Goal: Contribute content: Contribute content

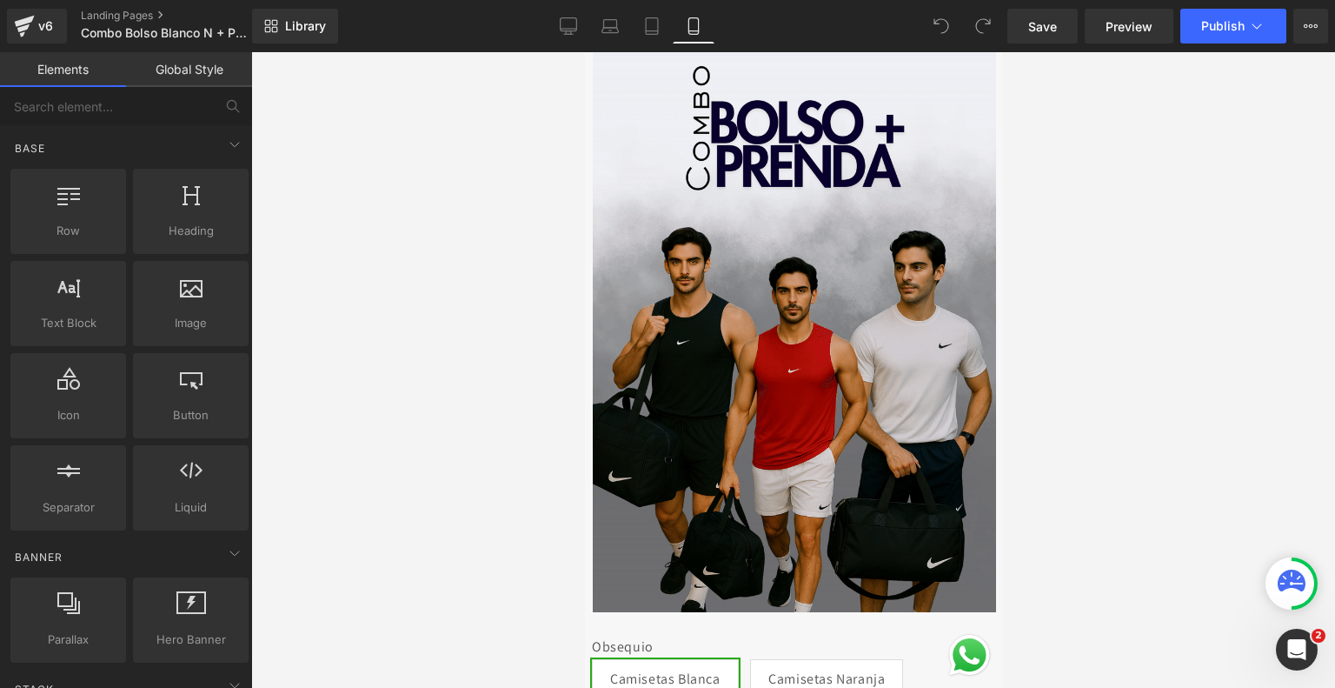
click at [1192, 295] on div at bounding box center [793, 369] width 1084 height 635
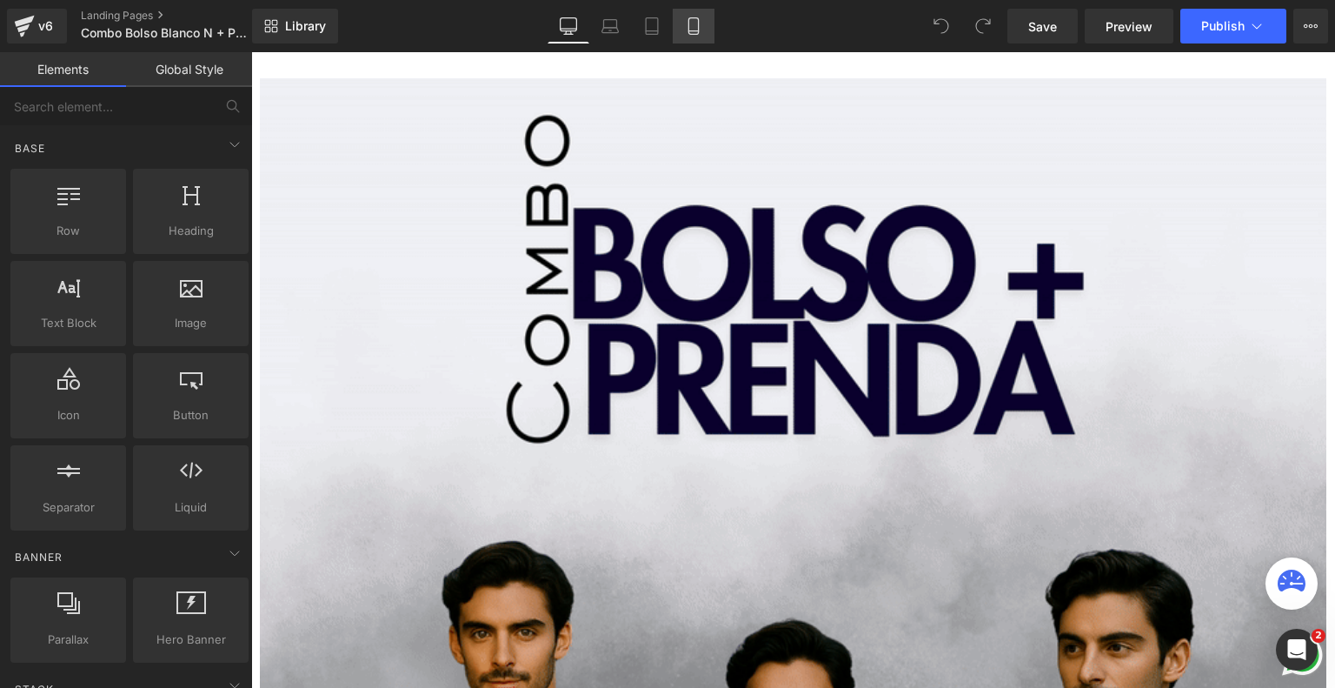
click at [693, 27] on icon at bounding box center [693, 25] width 17 height 17
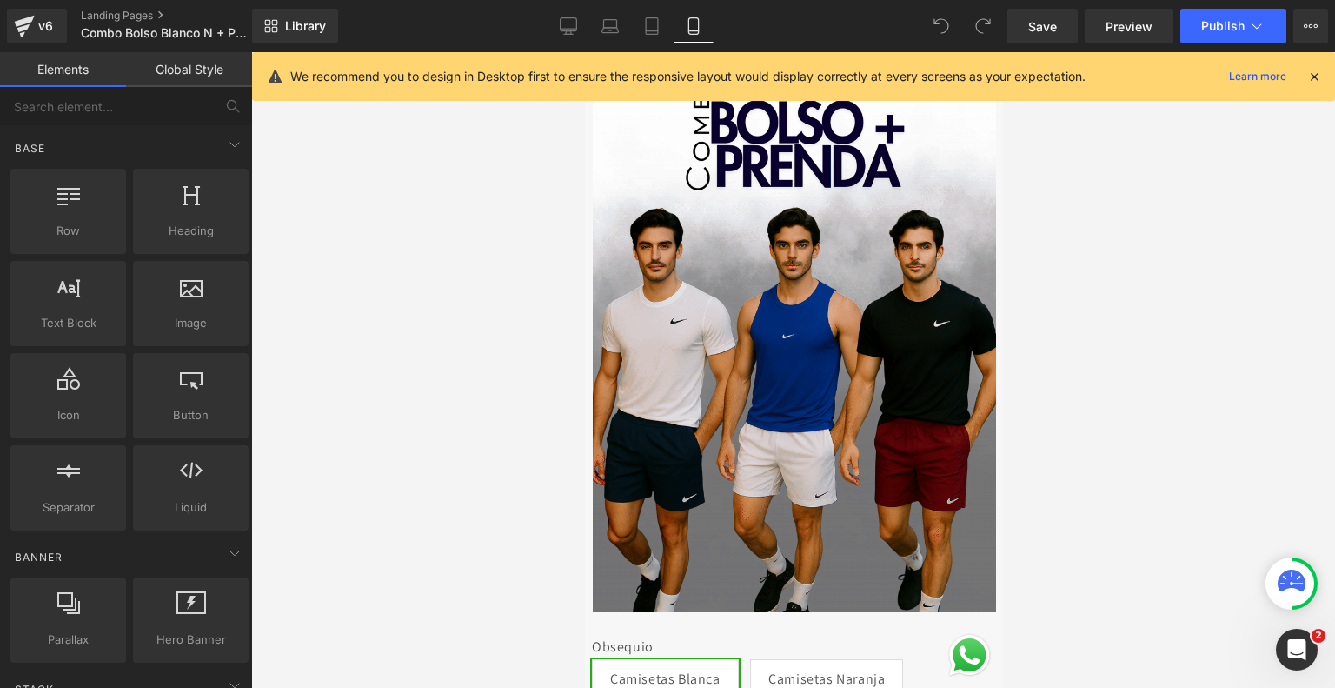
click at [1315, 83] on icon at bounding box center [1314, 77] width 16 height 16
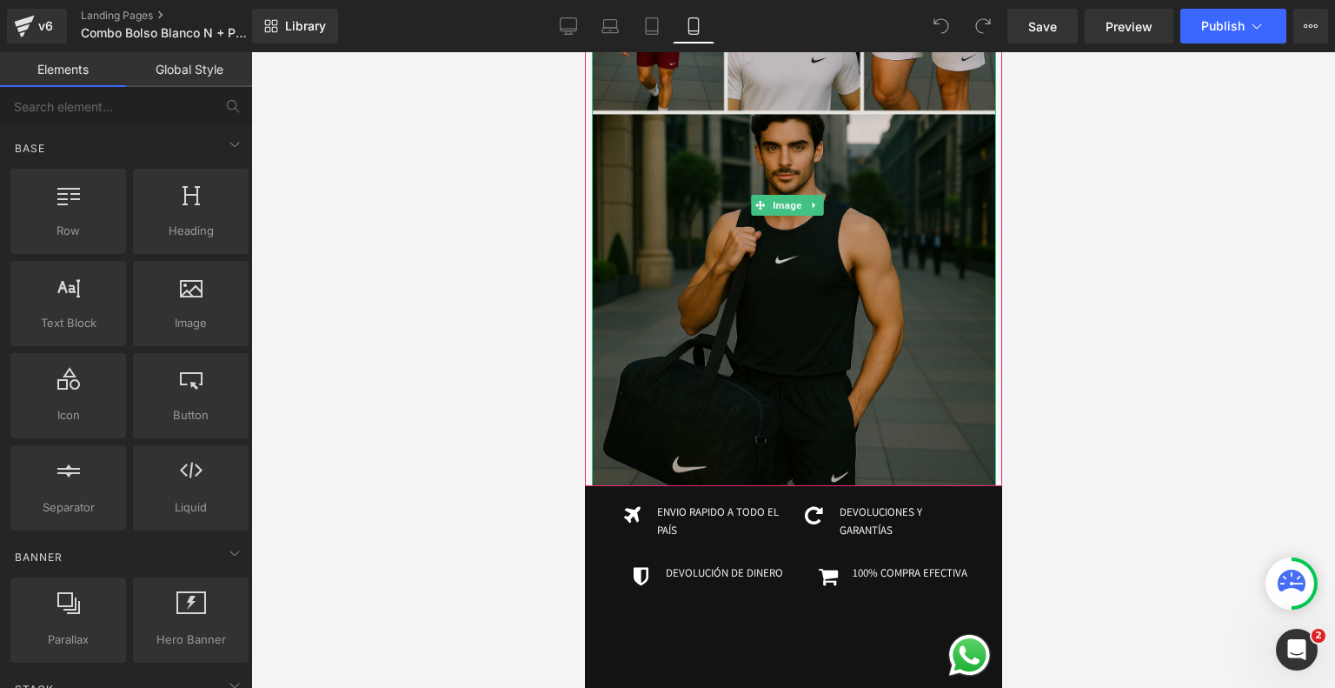
scroll to position [4023, 0]
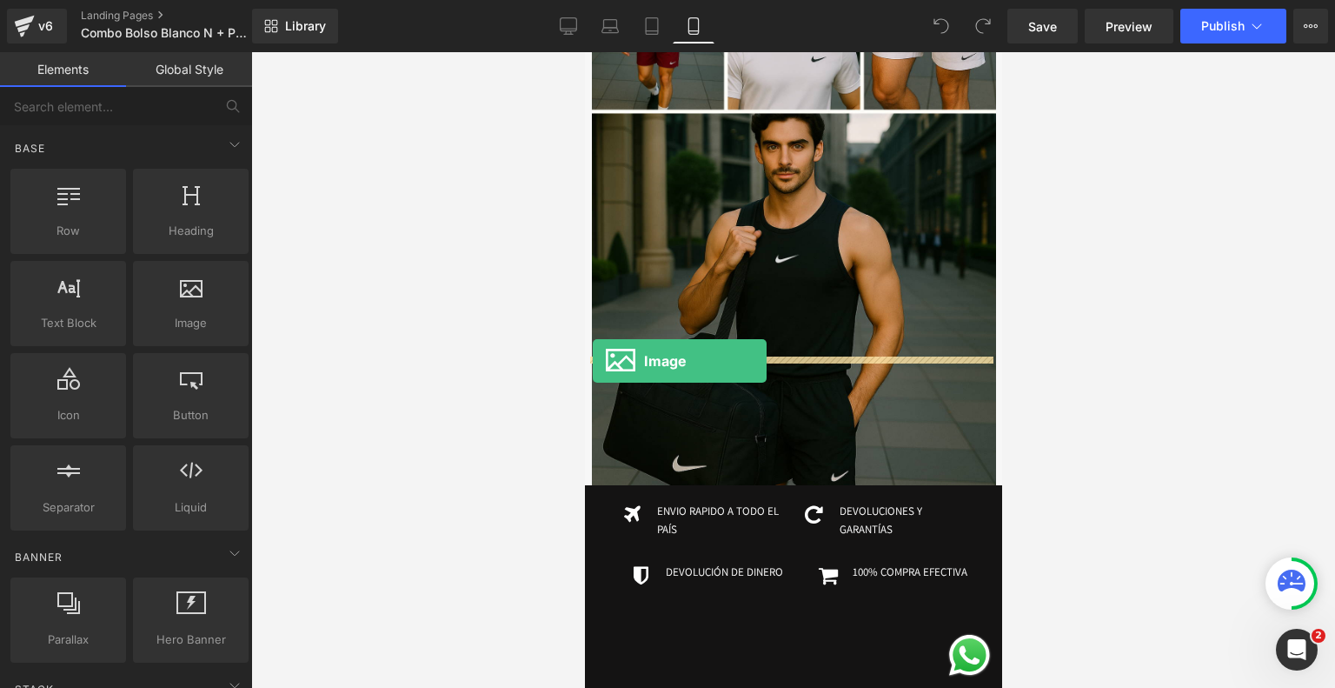
drag, startPoint x: 767, startPoint y: 347, endPoint x: 592, endPoint y: 361, distance: 175.3
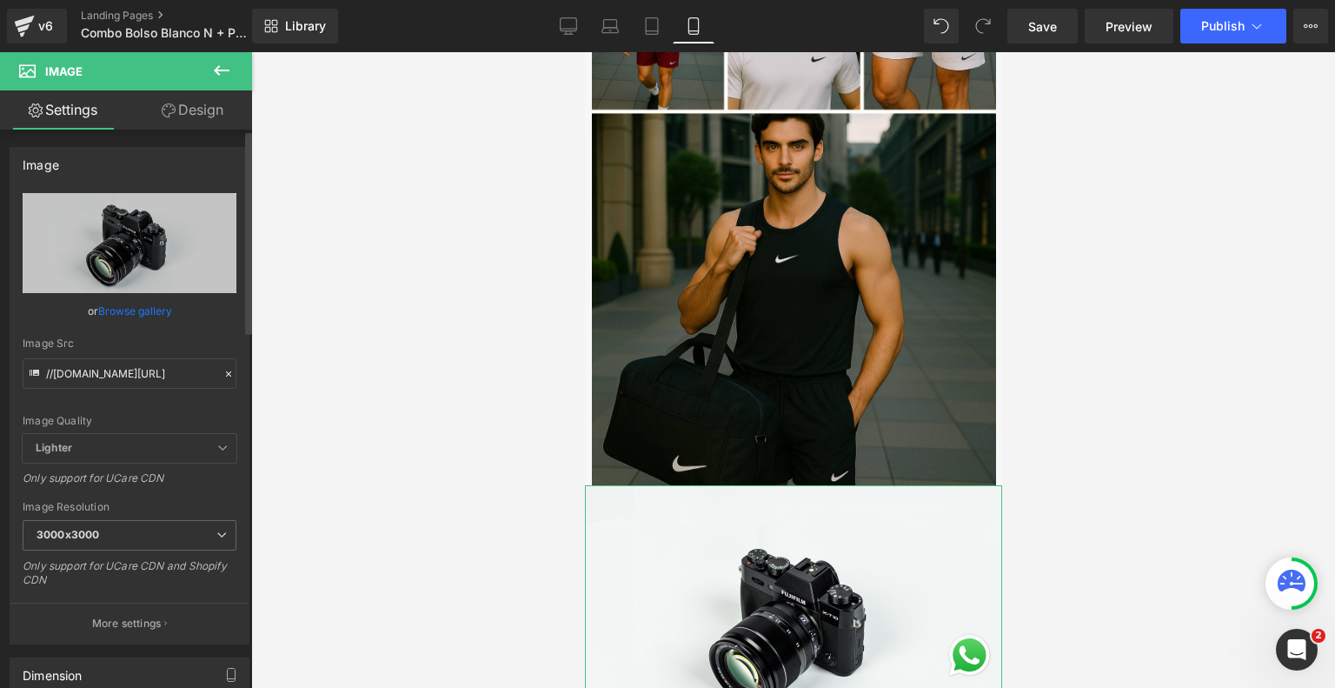
click at [144, 310] on link "Browse gallery" at bounding box center [135, 311] width 74 height 30
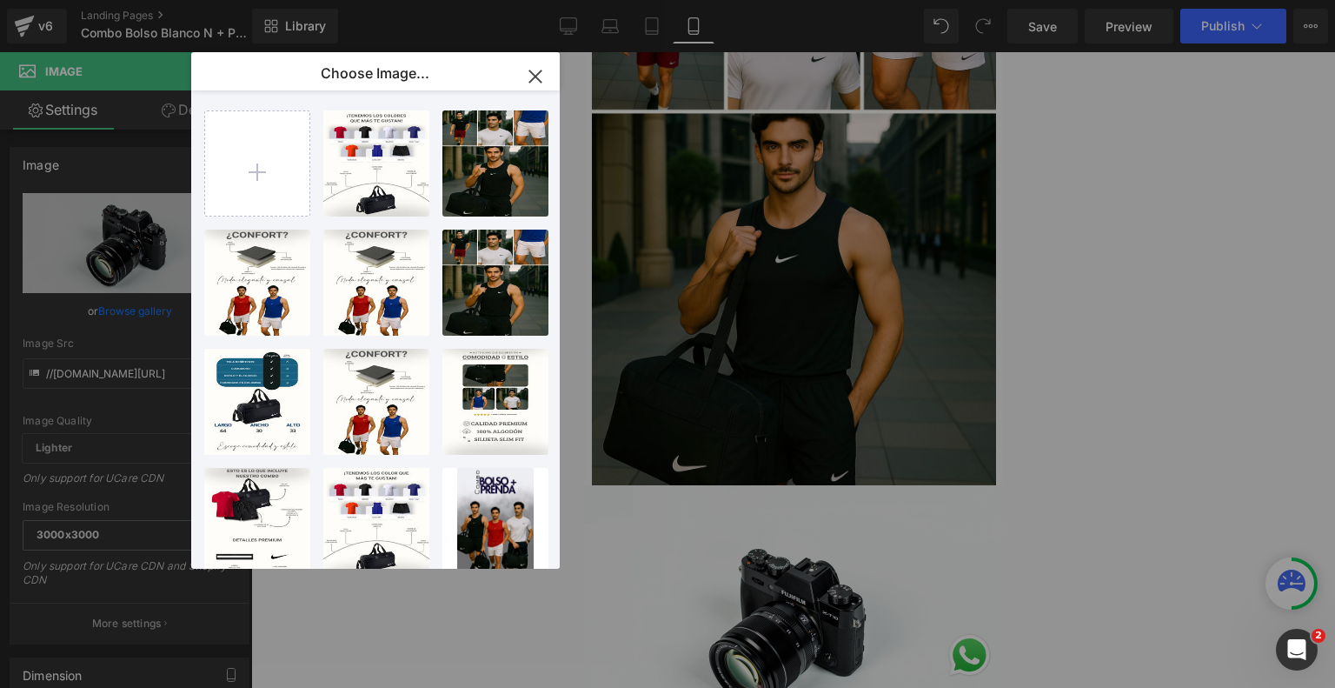
type input "C:\fakepath\Diseños varios Landing #2 (9).png"
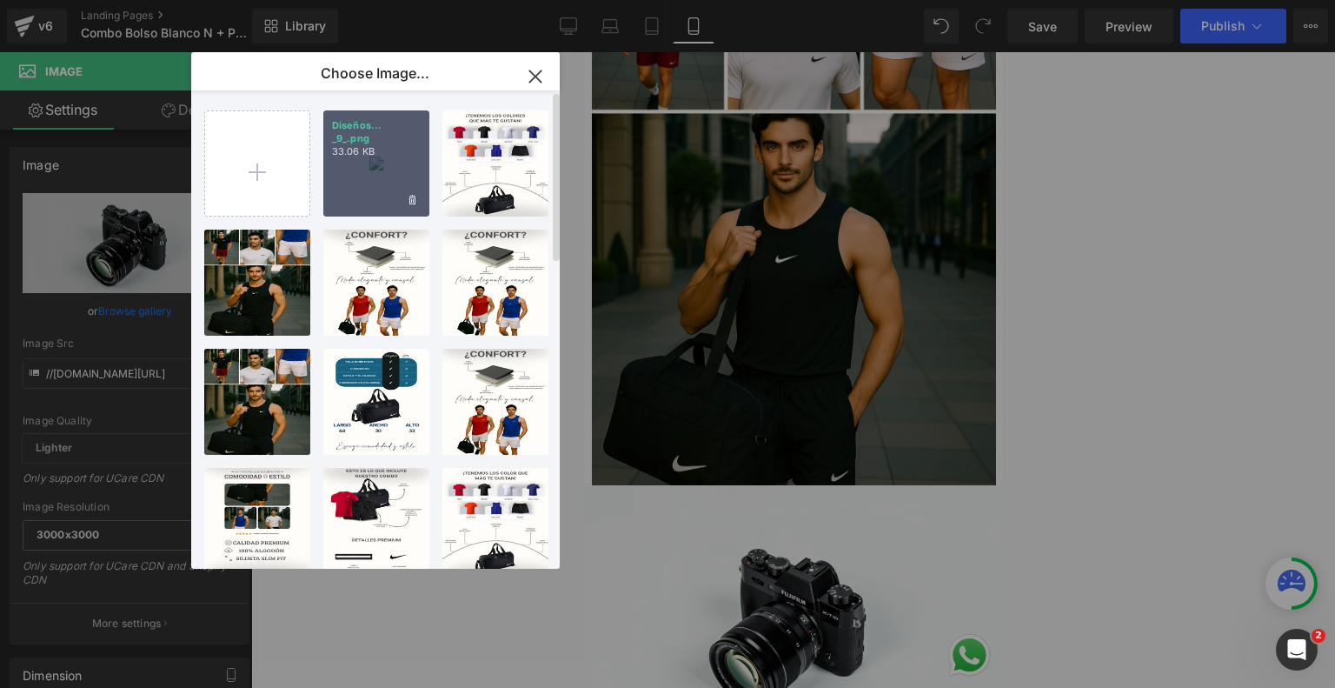
click at [371, 166] on div "Diseños... _9_.png 33.06 KB" at bounding box center [376, 163] width 106 height 106
type input "https://ucarecdn.com/8c0113b9-459d-476f-ac23-e525db1f0cb4/-/format/auto/-/previ…"
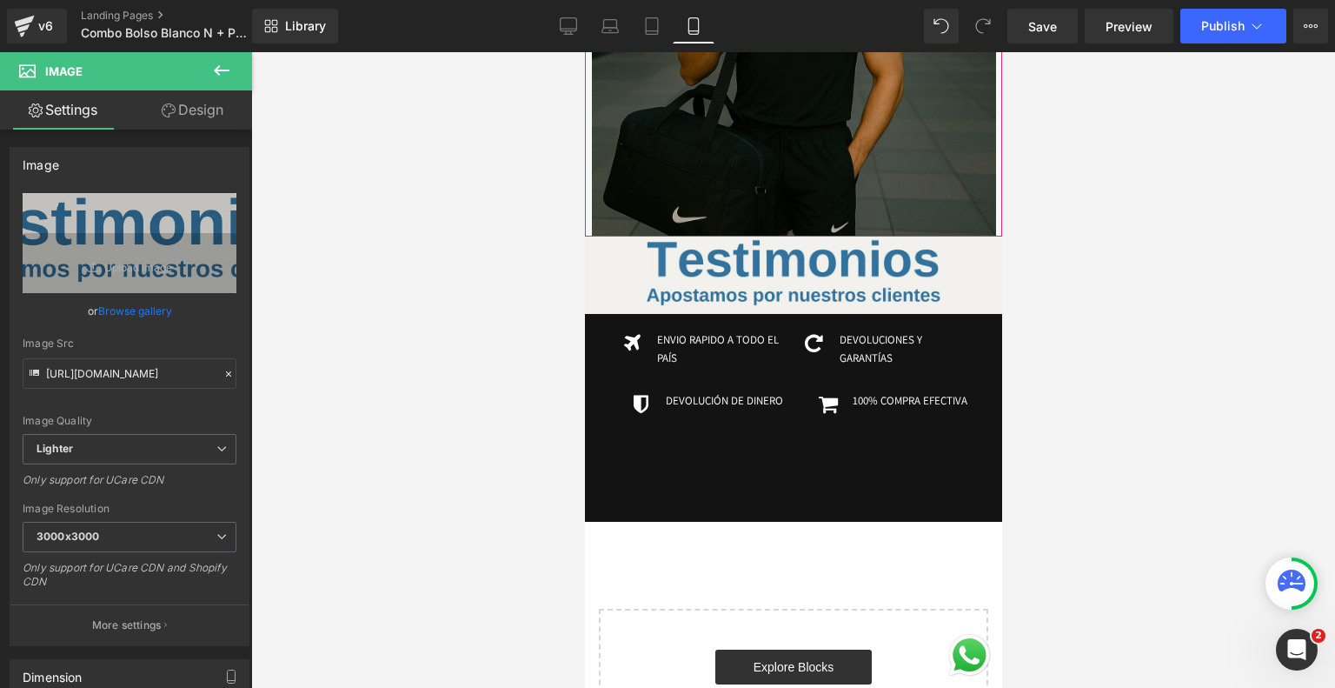
scroll to position [4279, 0]
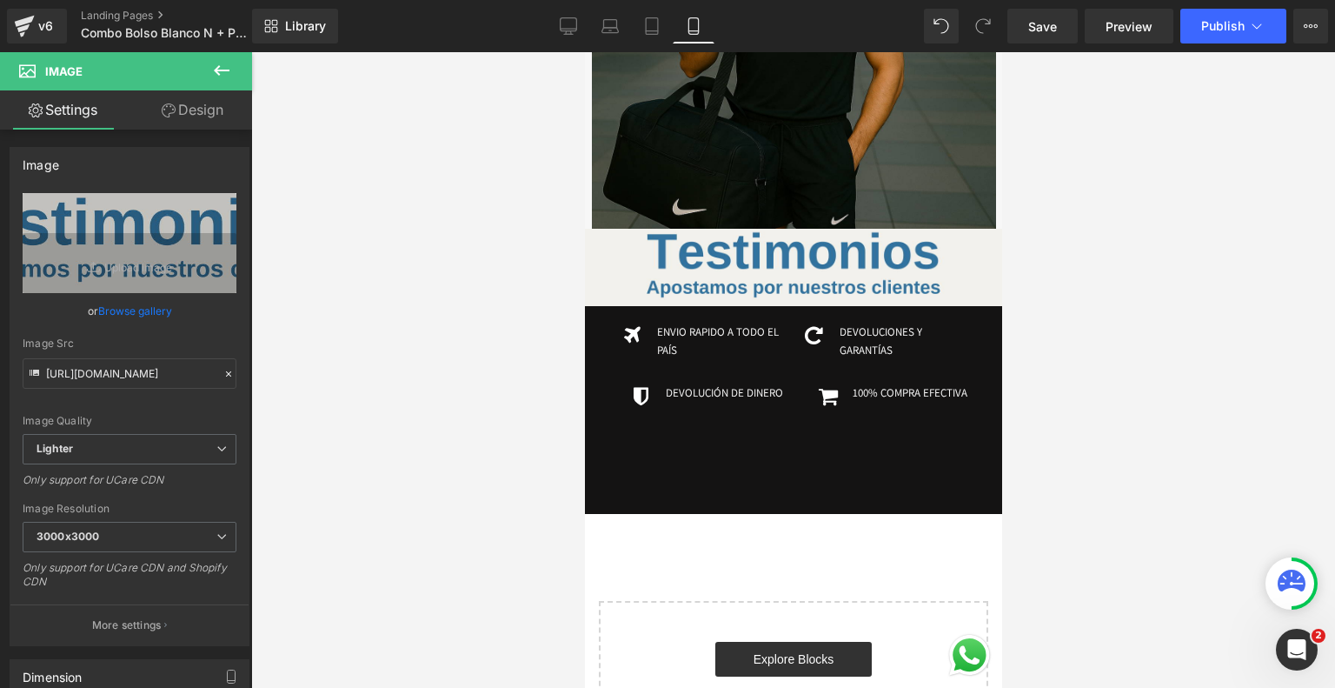
click at [213, 70] on icon at bounding box center [221, 70] width 21 height 21
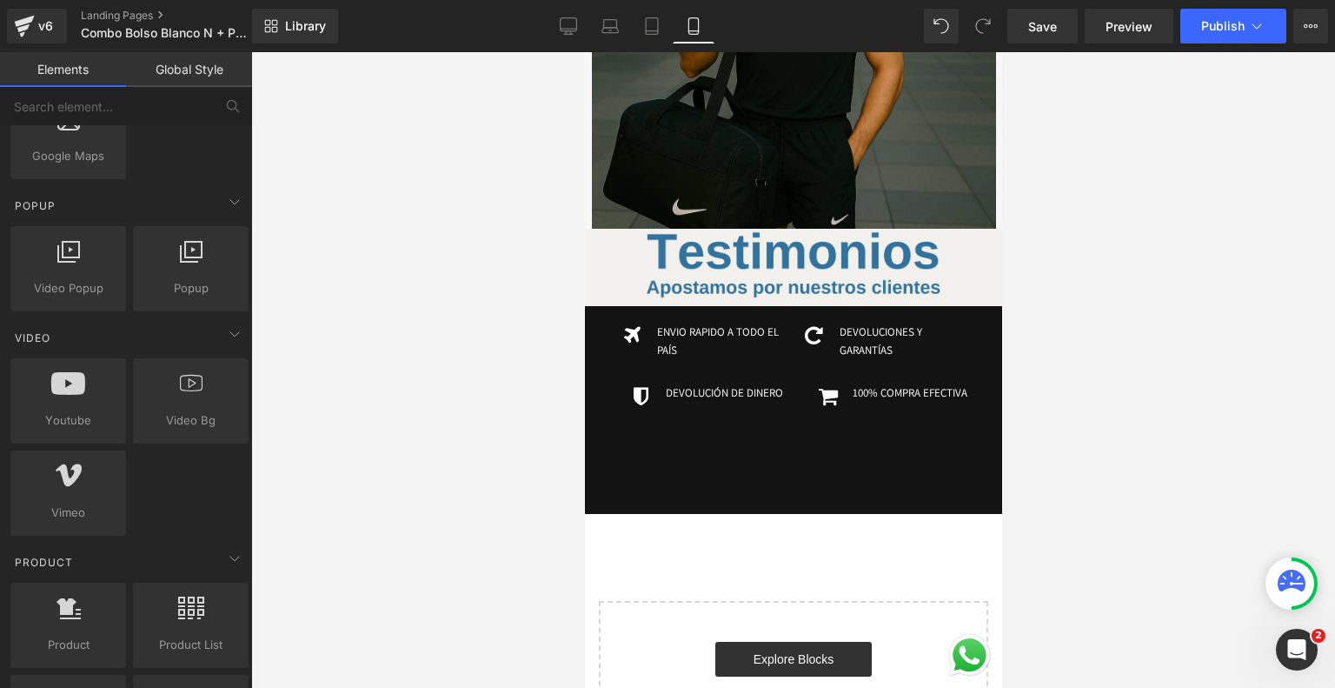
scroll to position [1063, 0]
click at [132, 96] on input "text" at bounding box center [107, 106] width 214 height 38
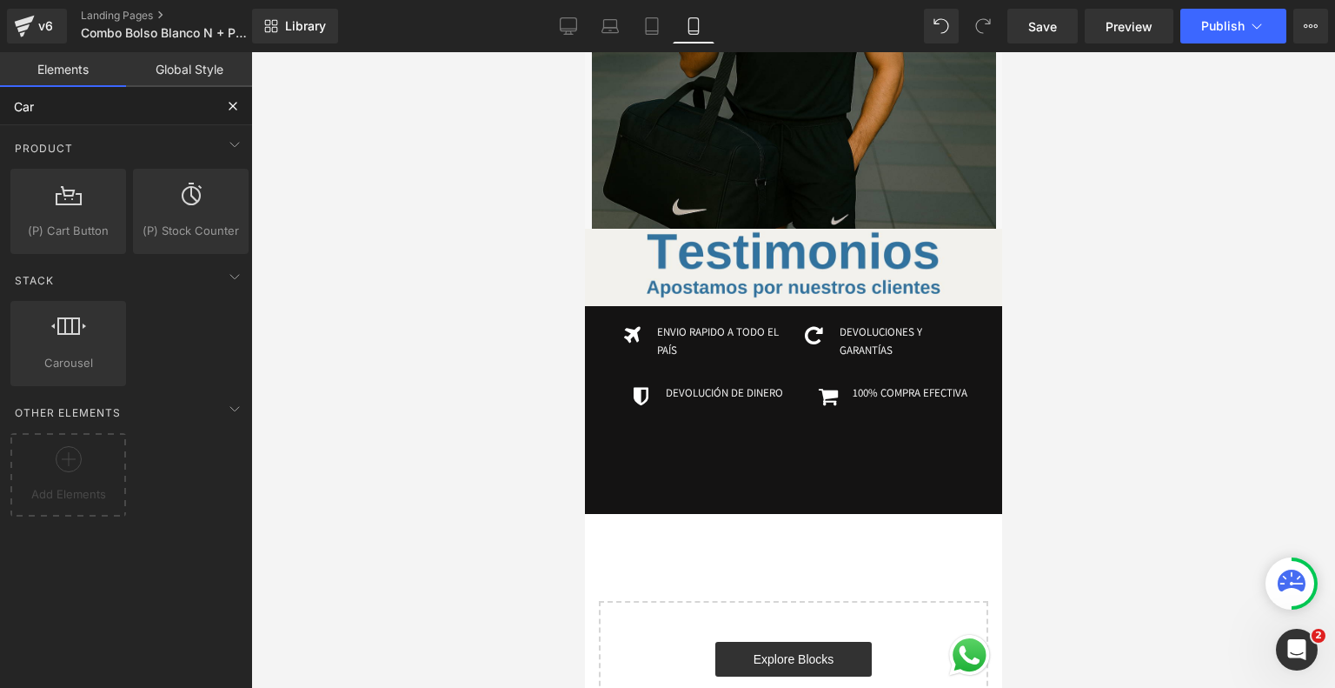
scroll to position [0, 0]
type input "Carusel"
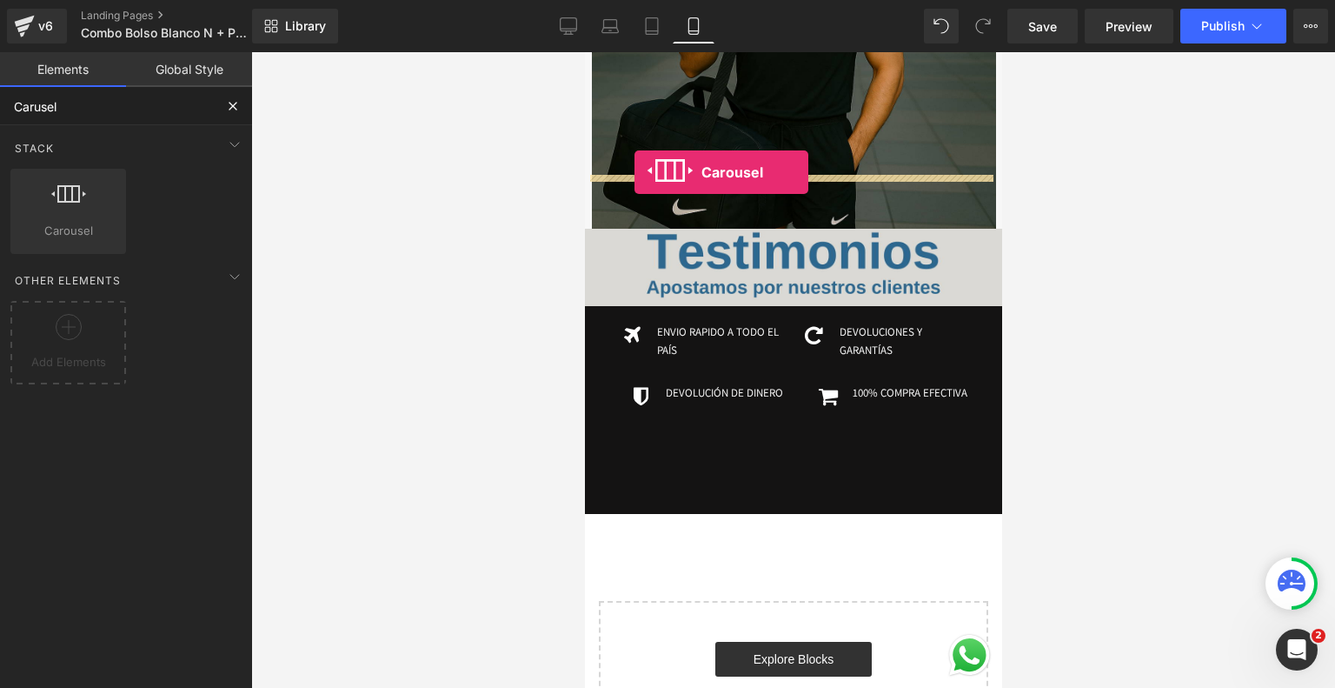
drag, startPoint x: 629, startPoint y: 281, endPoint x: 634, endPoint y: 172, distance: 108.7
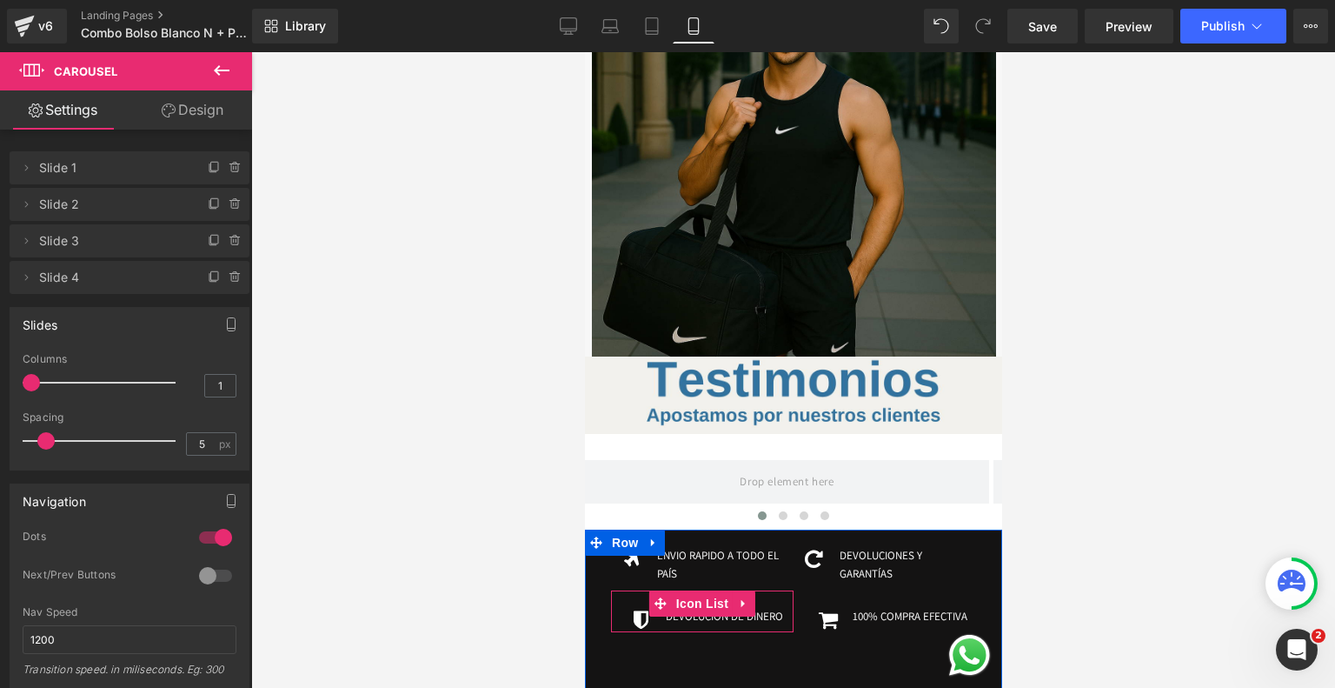
scroll to position [4143, 0]
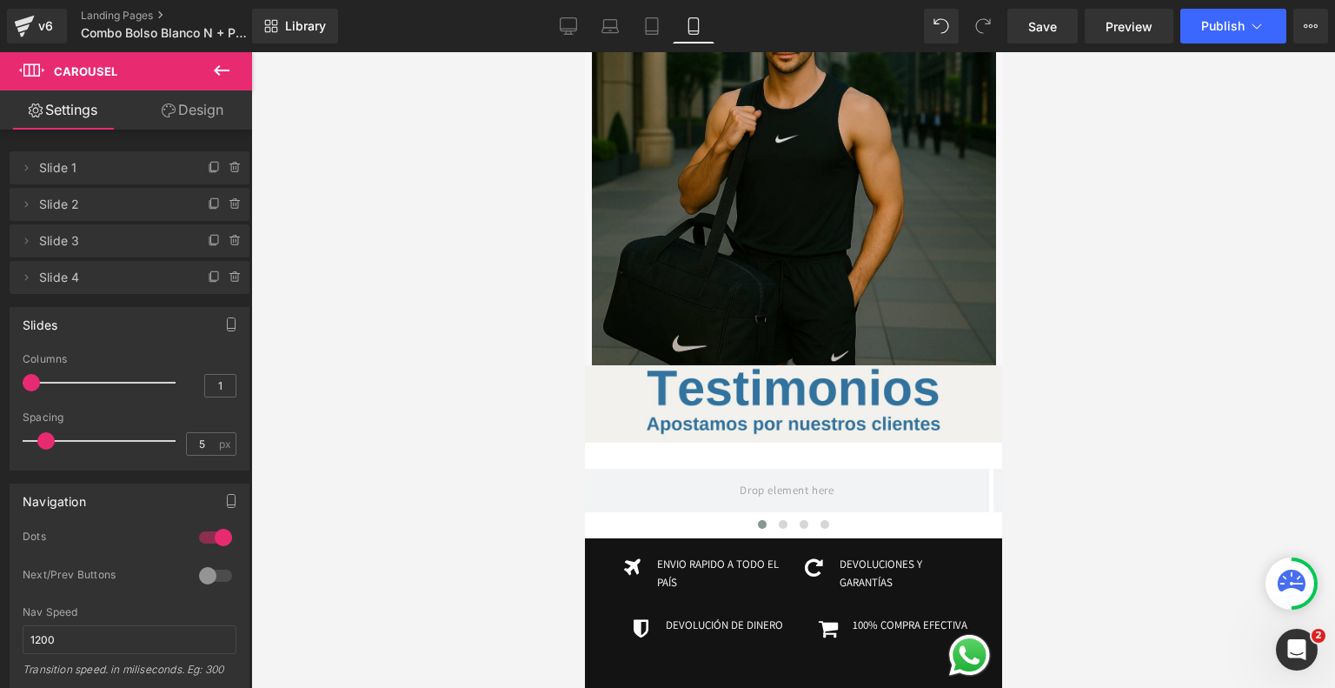
click at [219, 69] on icon at bounding box center [221, 70] width 21 height 21
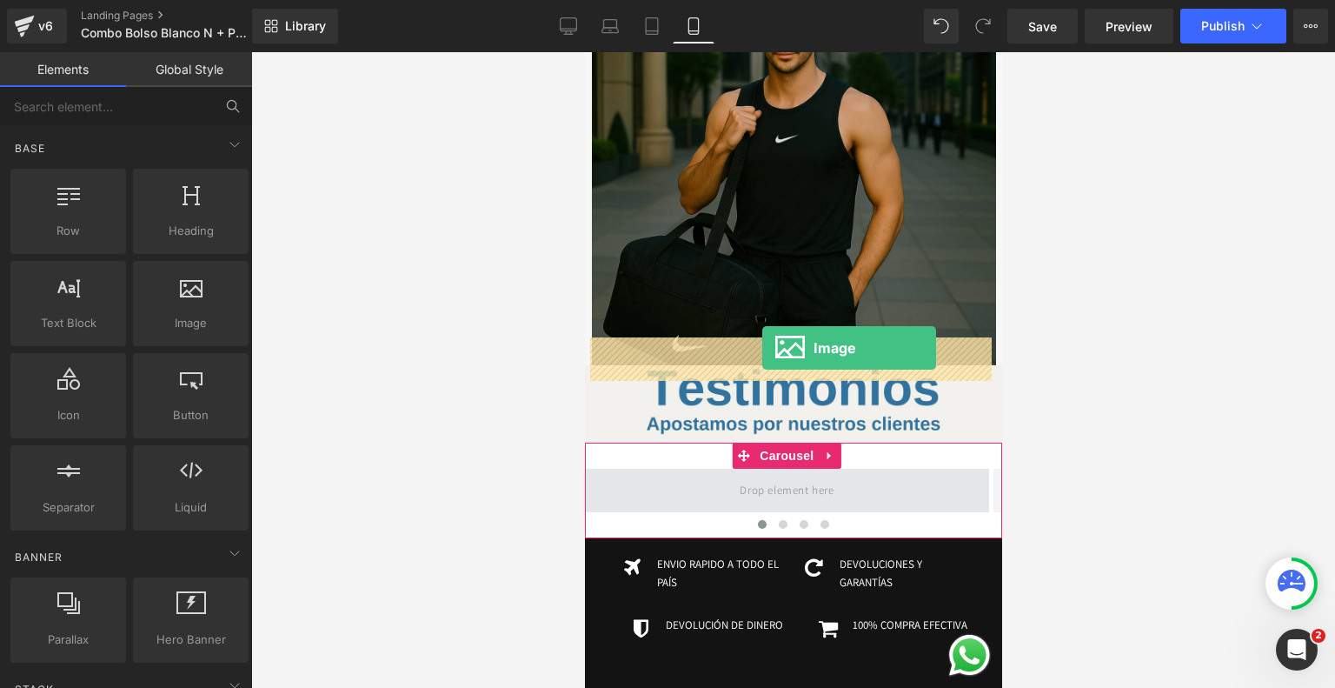
drag, startPoint x: 772, startPoint y: 356, endPoint x: 761, endPoint y: 347, distance: 13.6
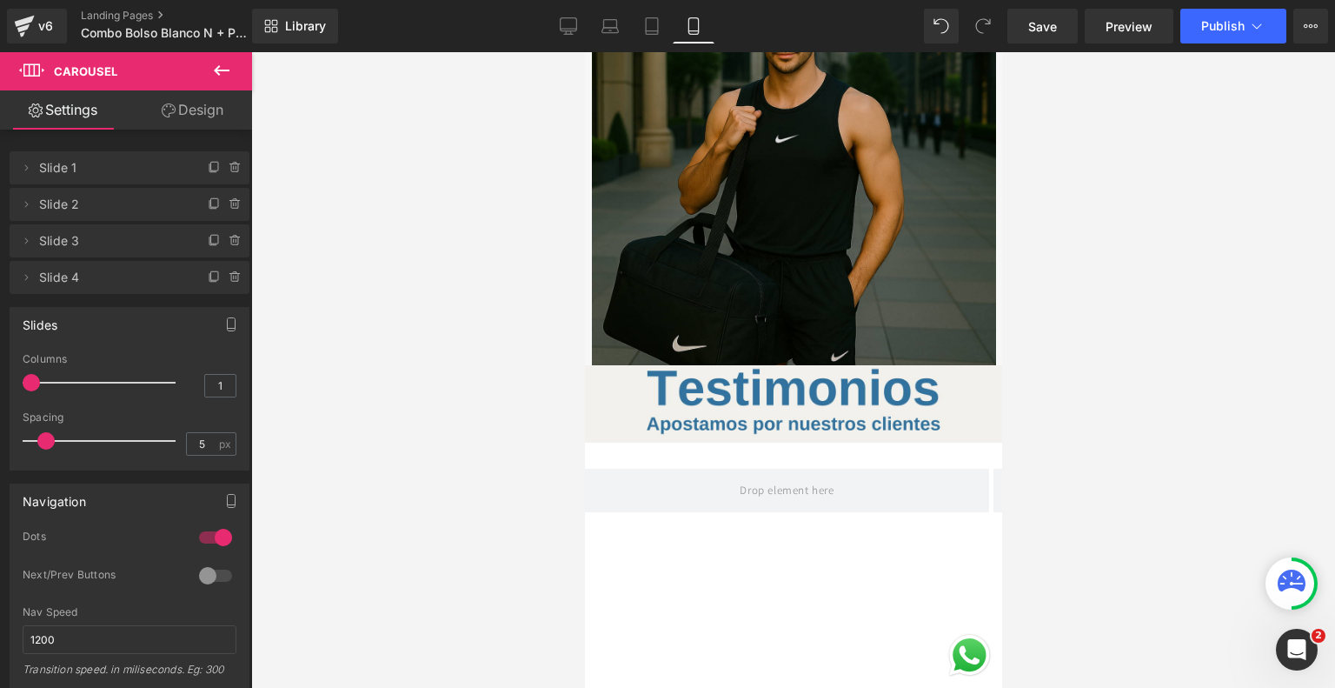
click at [216, 68] on icon at bounding box center [222, 70] width 16 height 10
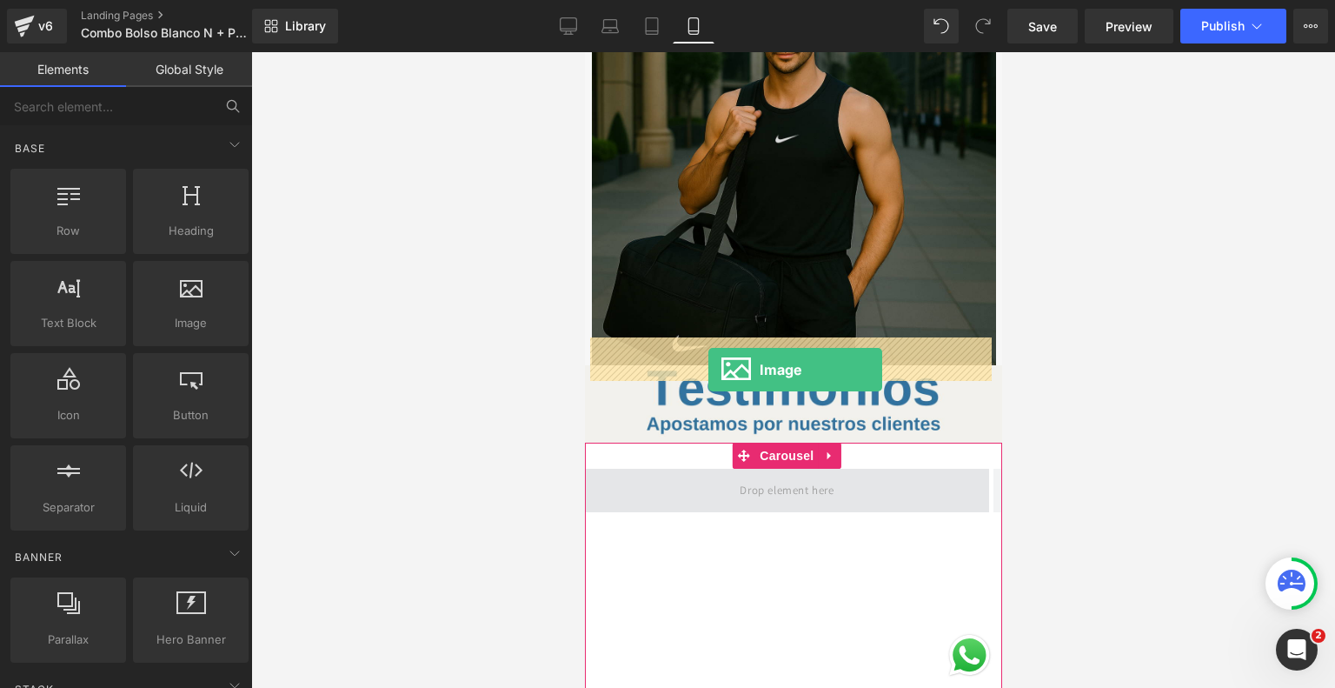
drag, startPoint x: 749, startPoint y: 344, endPoint x: 710, endPoint y: 367, distance: 45.2
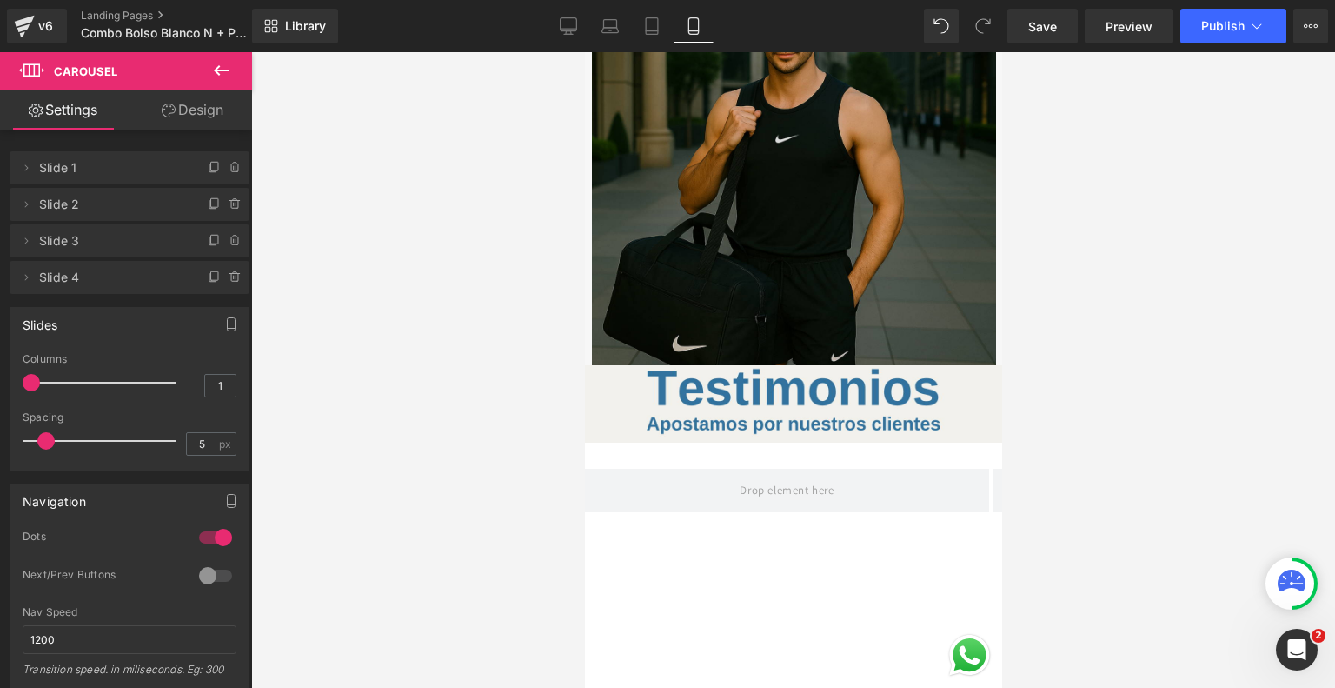
click at [226, 68] on icon at bounding box center [221, 70] width 21 height 21
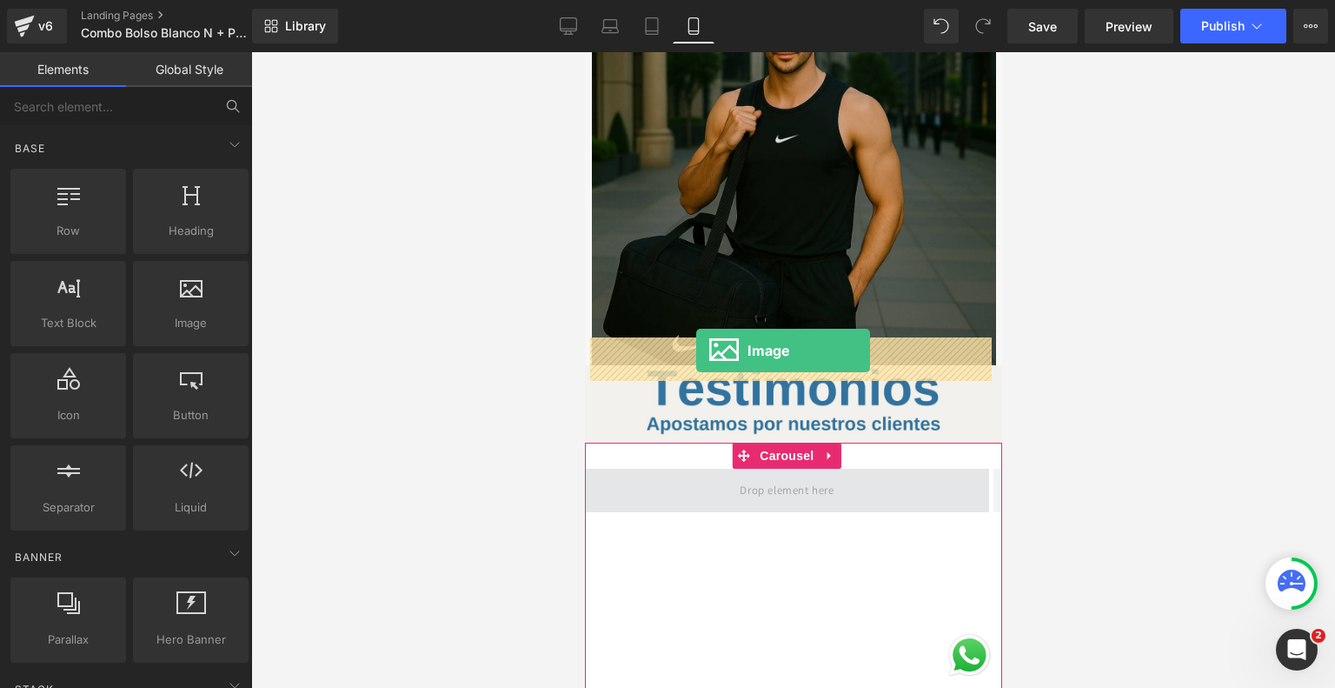
drag, startPoint x: 774, startPoint y: 354, endPoint x: 695, endPoint y: 350, distance: 79.2
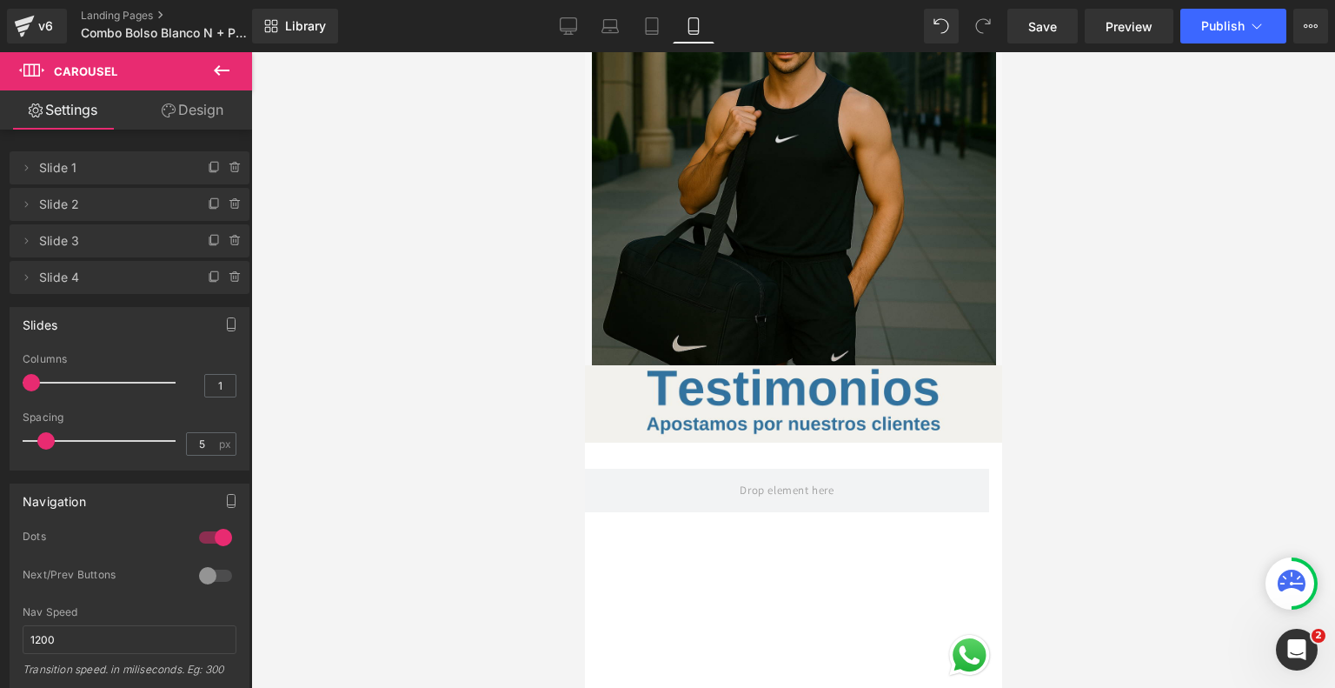
click at [225, 69] on icon at bounding box center [221, 70] width 21 height 21
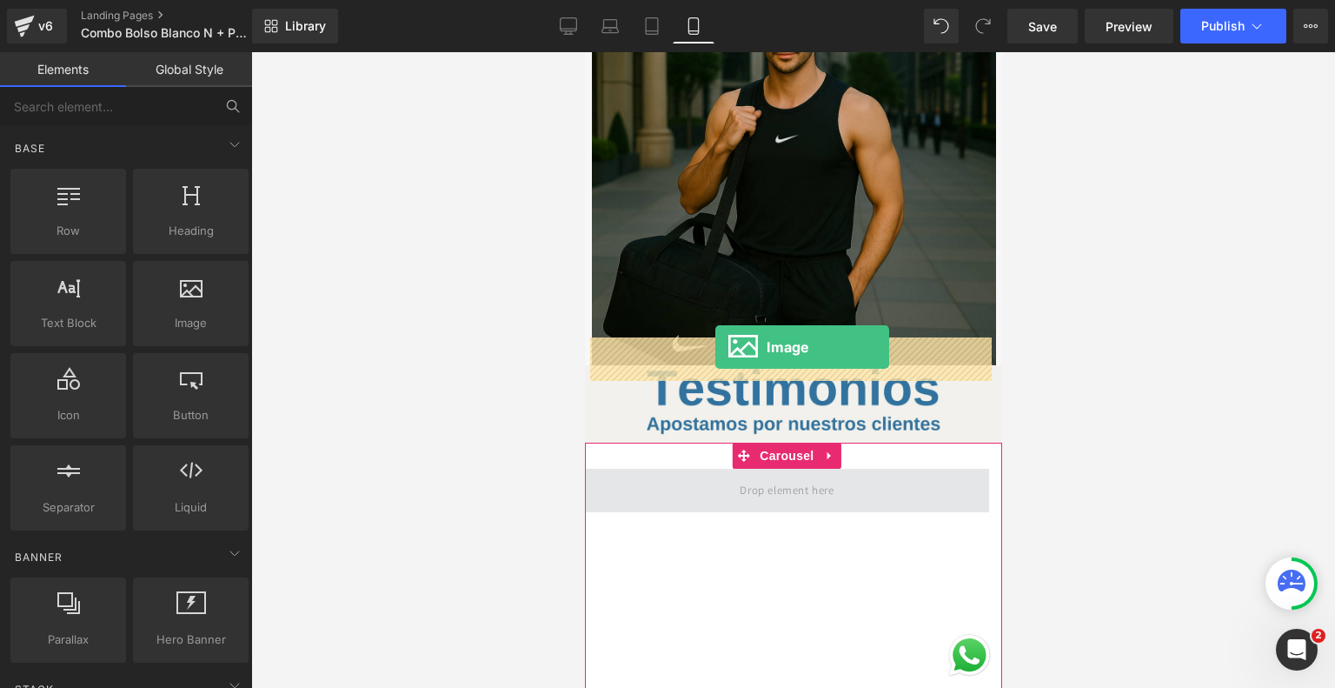
drag, startPoint x: 775, startPoint y: 356, endPoint x: 715, endPoint y: 347, distance: 61.5
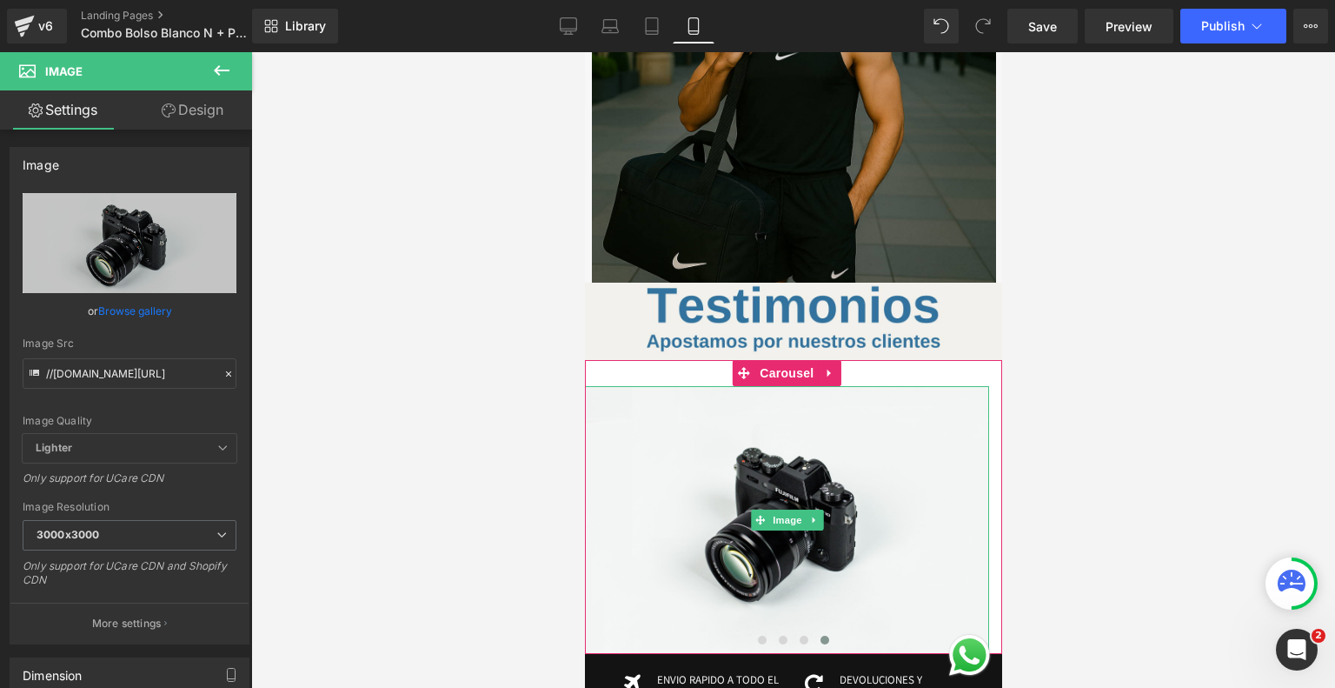
scroll to position [4230, 0]
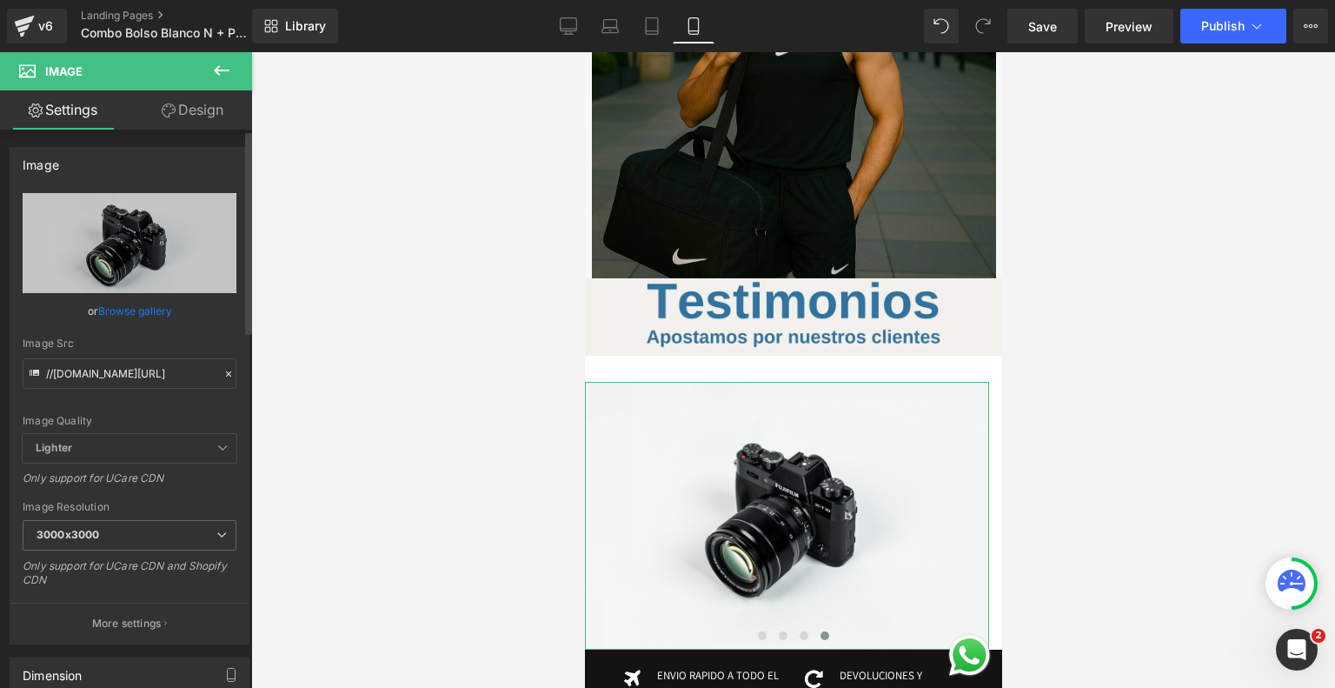
click at [150, 305] on link "Browse gallery" at bounding box center [135, 311] width 74 height 30
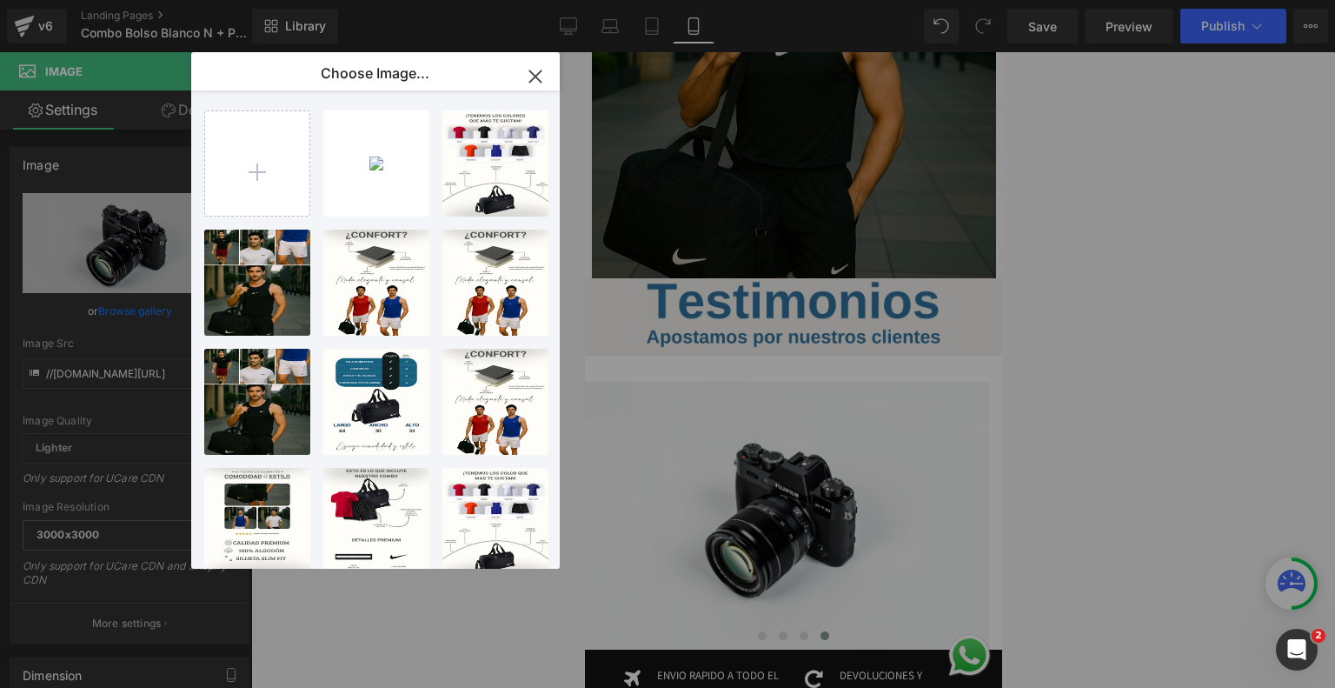
type input "C:\fakepath\Testimonos V2 (18).png"
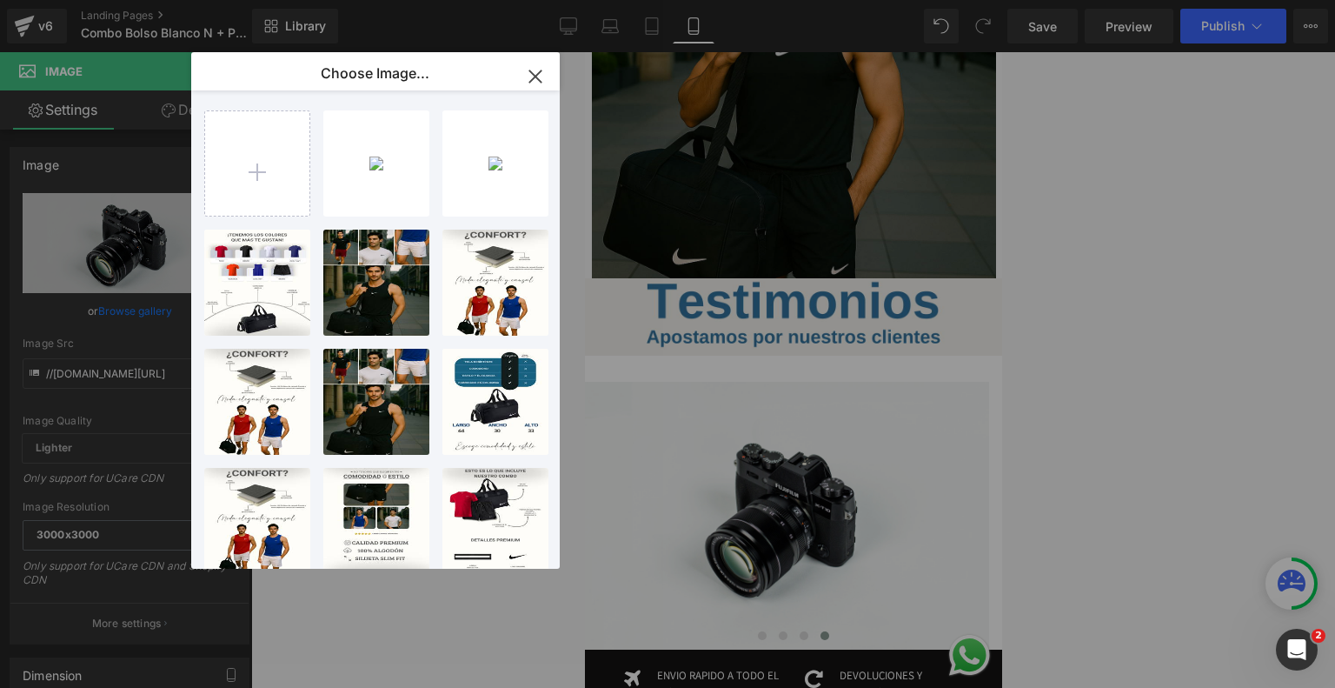
type input "C:\fakepath\Testimonos V2 (17).png"
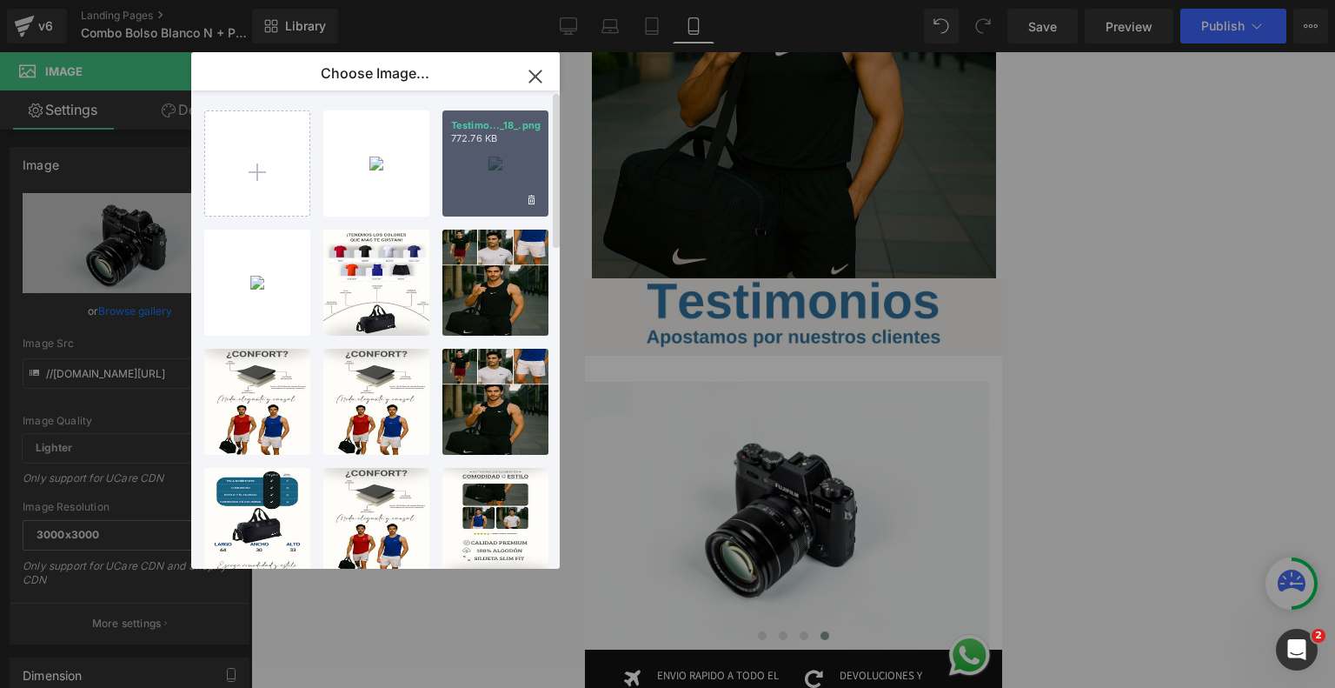
type input "C:\fakepath\Testimonos V2 (16).png"
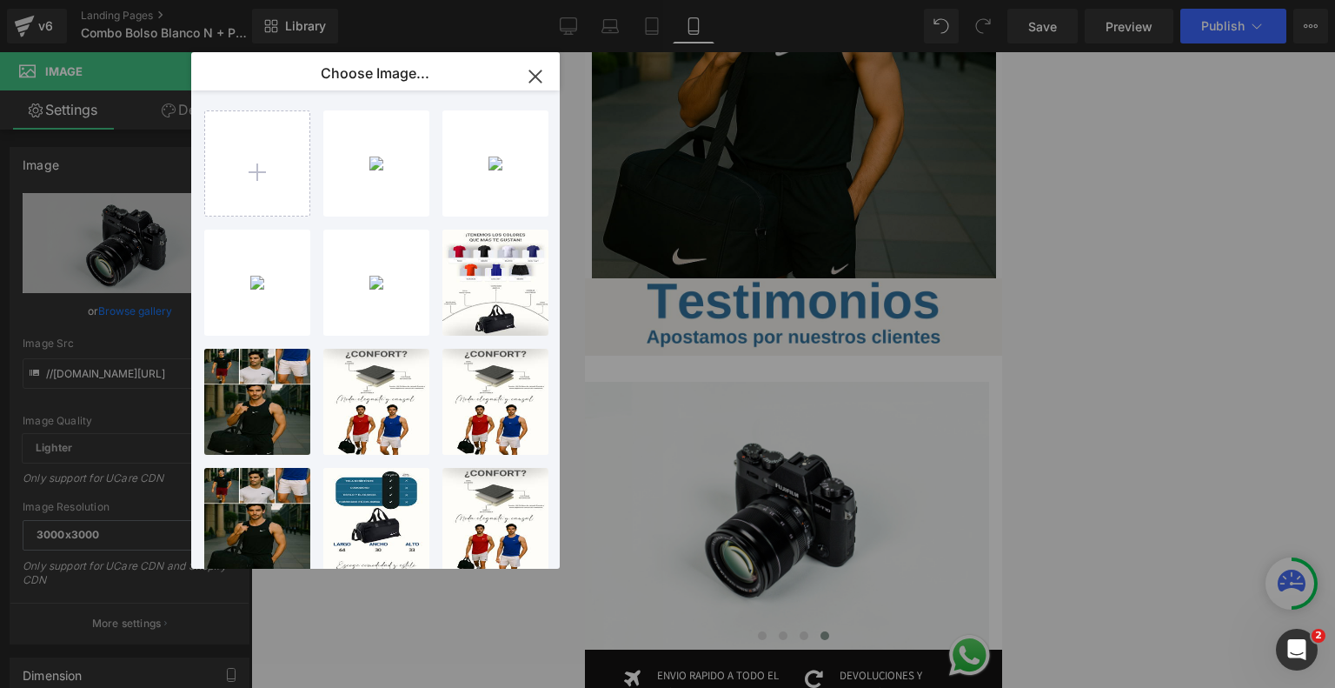
type input "C:\fakepath\Testimonos V2 (15).png"
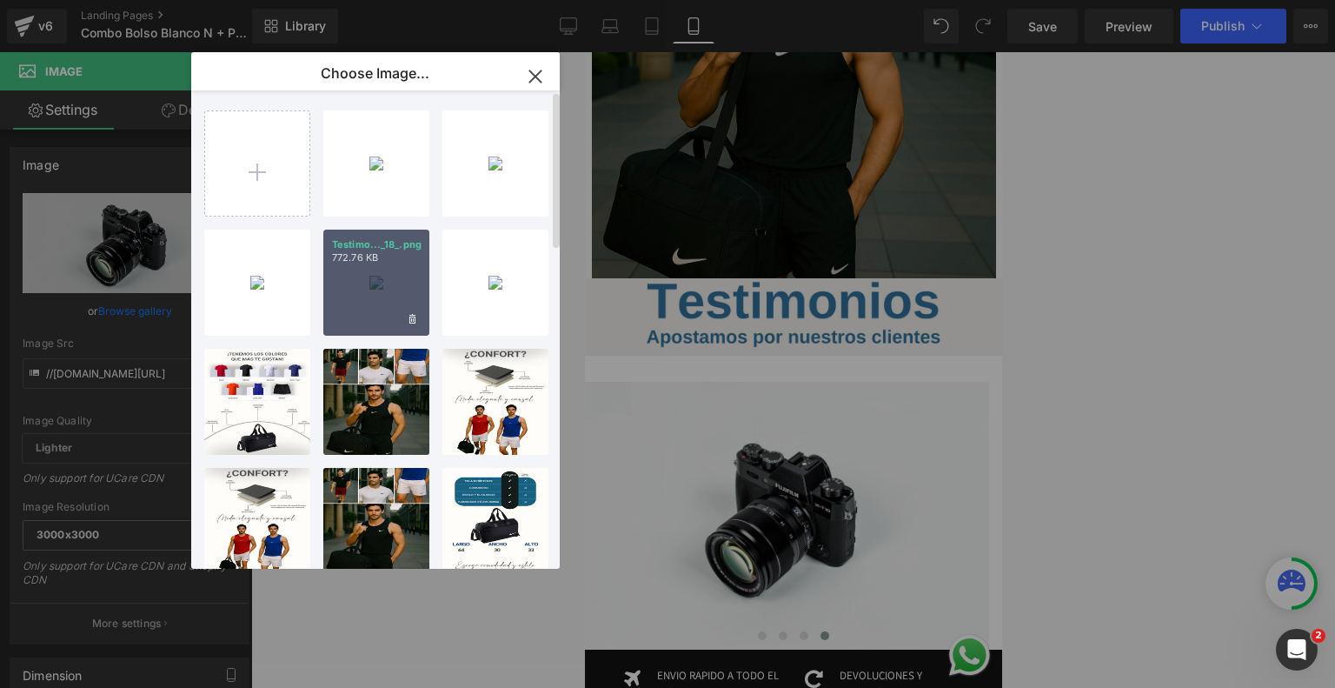
click at [368, 291] on div "Testimo..._18_.png 772.76 KB" at bounding box center [376, 282] width 106 height 106
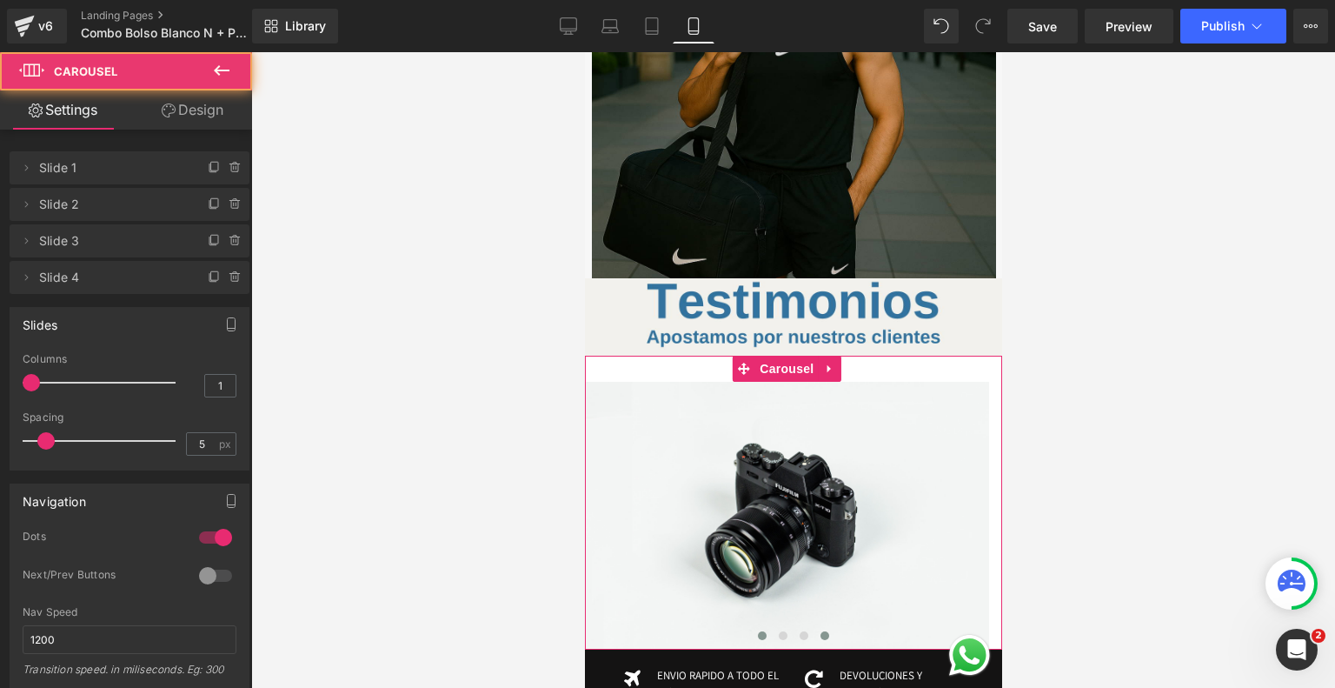
click at [752, 627] on button at bounding box center [761, 635] width 21 height 17
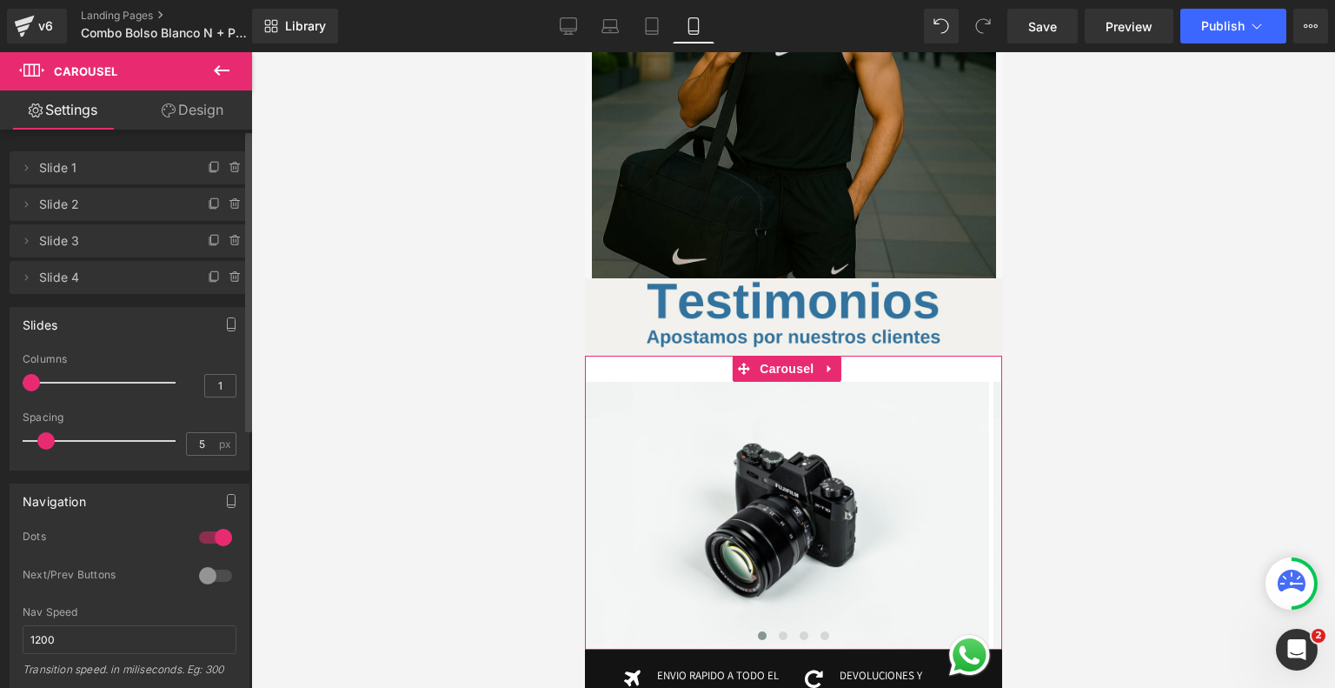
type input "2"
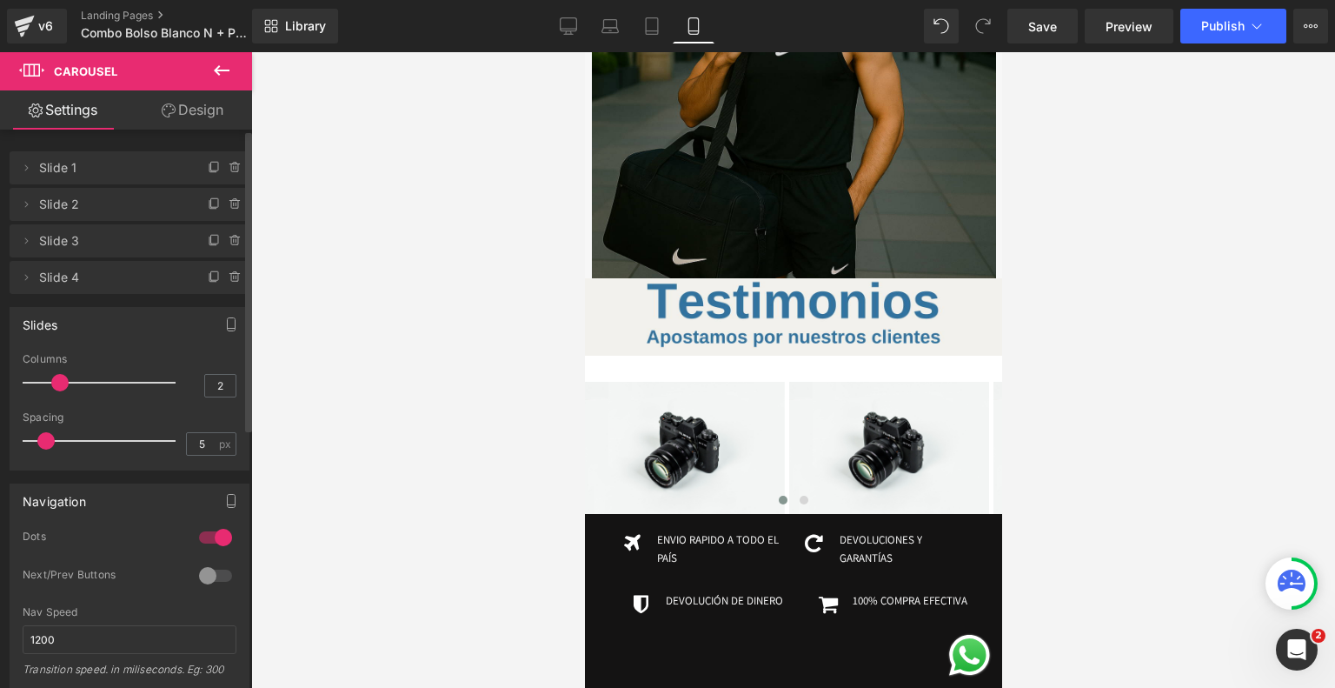
drag, startPoint x: 31, startPoint y: 378, endPoint x: 70, endPoint y: 388, distance: 39.4
click at [70, 388] on div at bounding box center [103, 382] width 144 height 35
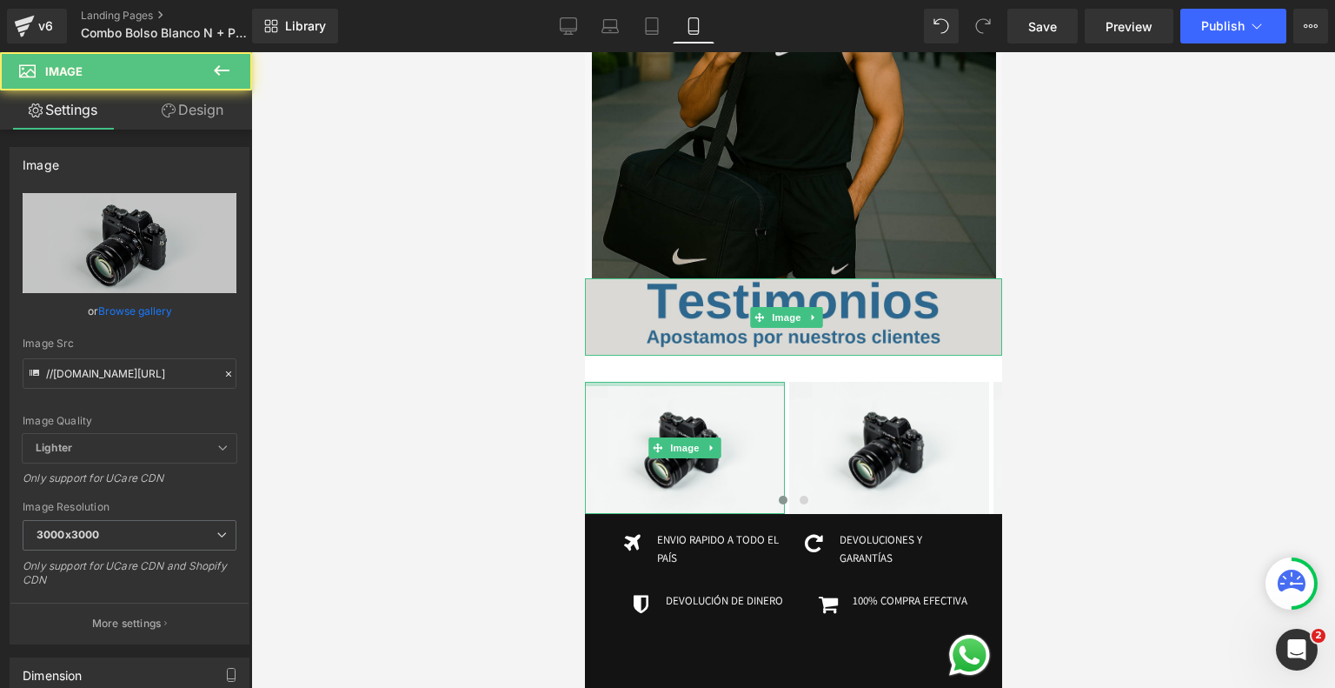
drag, startPoint x: 674, startPoint y: 250, endPoint x: 665, endPoint y: 204, distance: 46.9
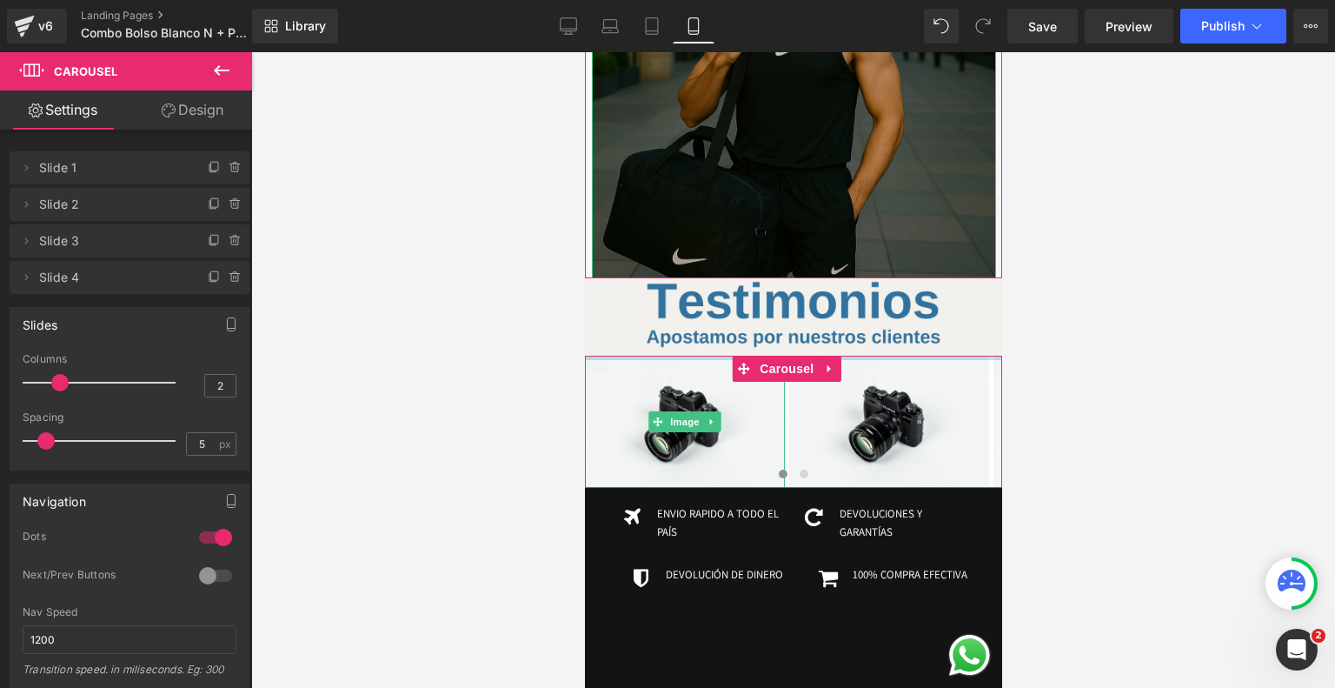
drag, startPoint x: 674, startPoint y: 224, endPoint x: 672, endPoint y: 138, distance: 86.1
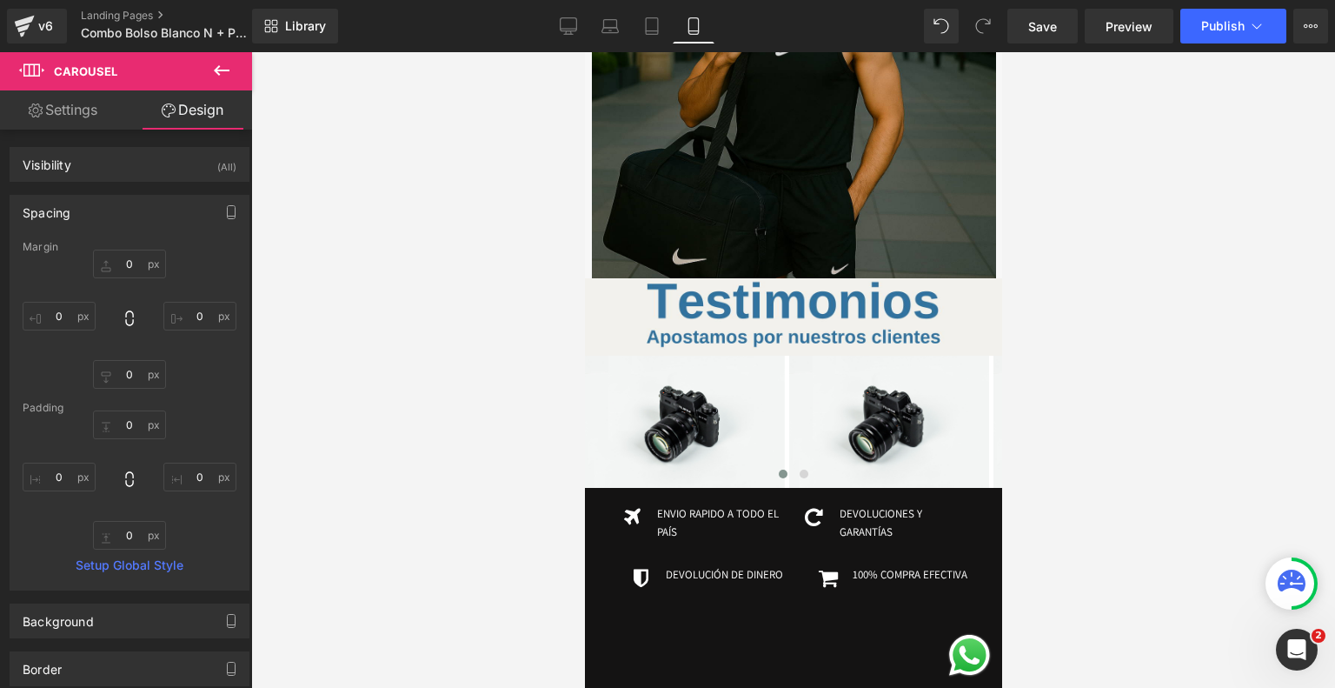
click at [220, 71] on icon at bounding box center [221, 70] width 21 height 21
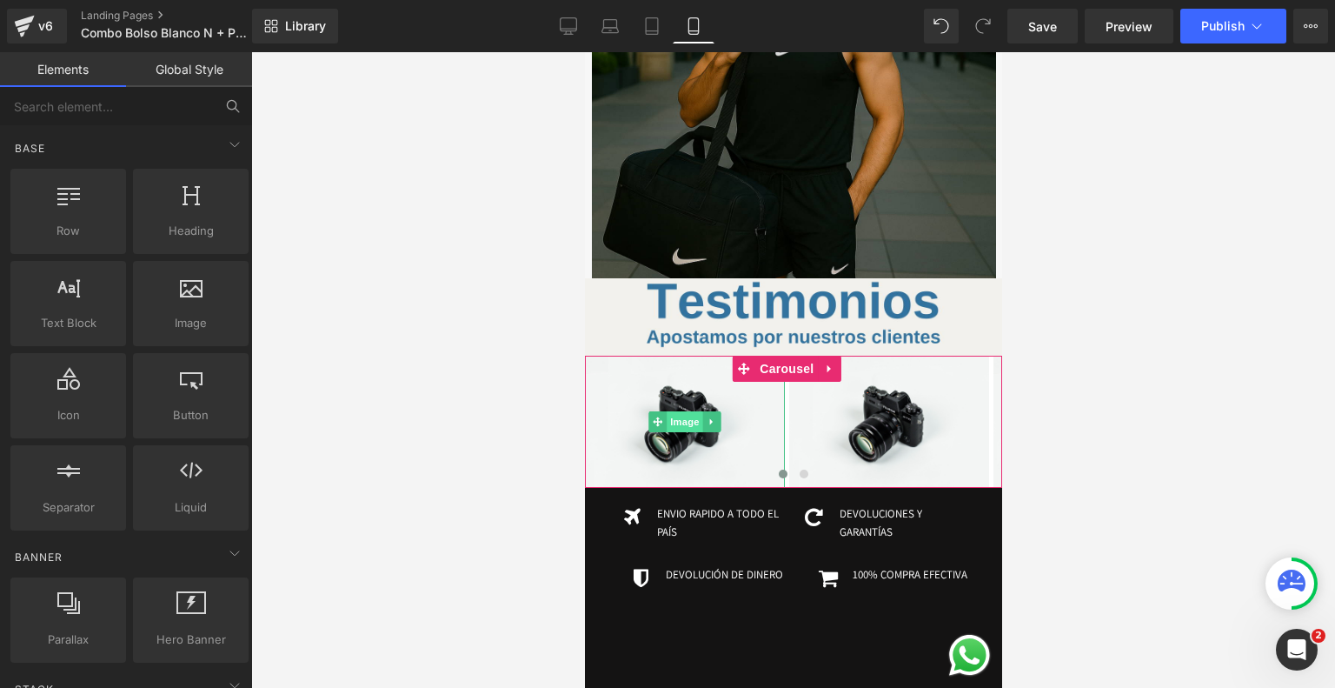
click at [681, 411] on span "Image" at bounding box center [684, 421] width 37 height 21
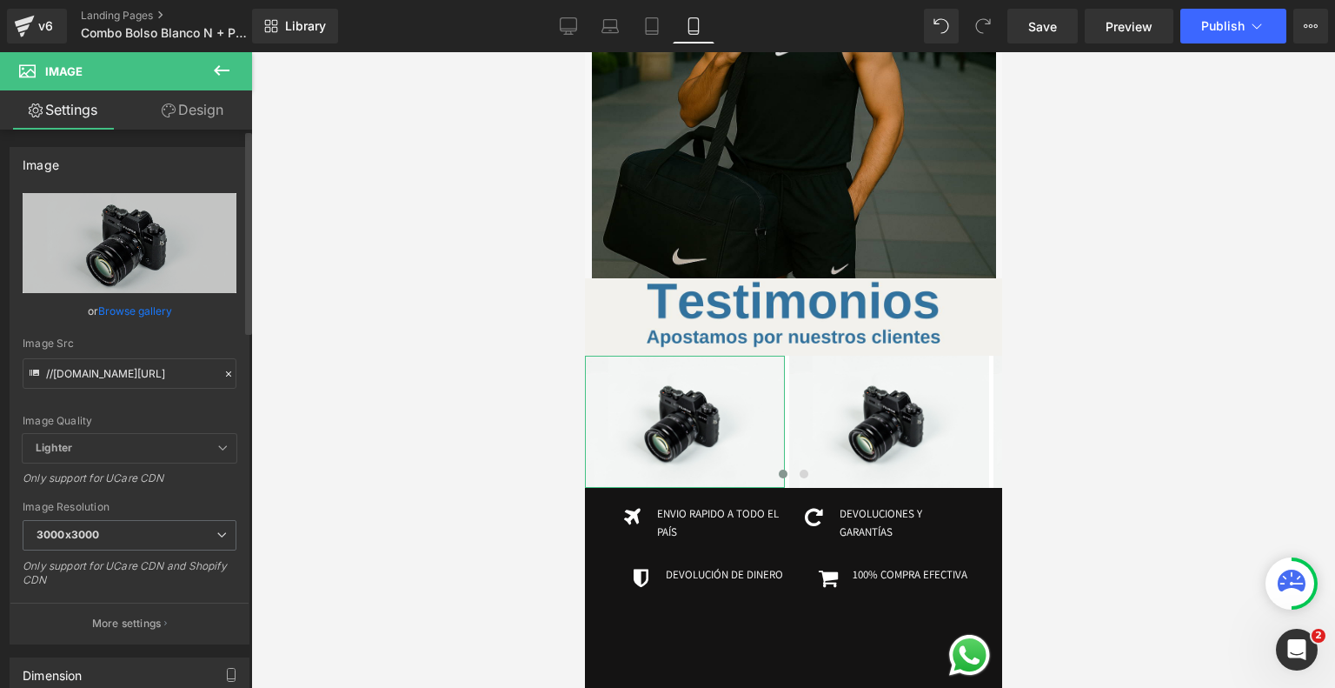
click at [130, 309] on link "Browse gallery" at bounding box center [135, 311] width 74 height 30
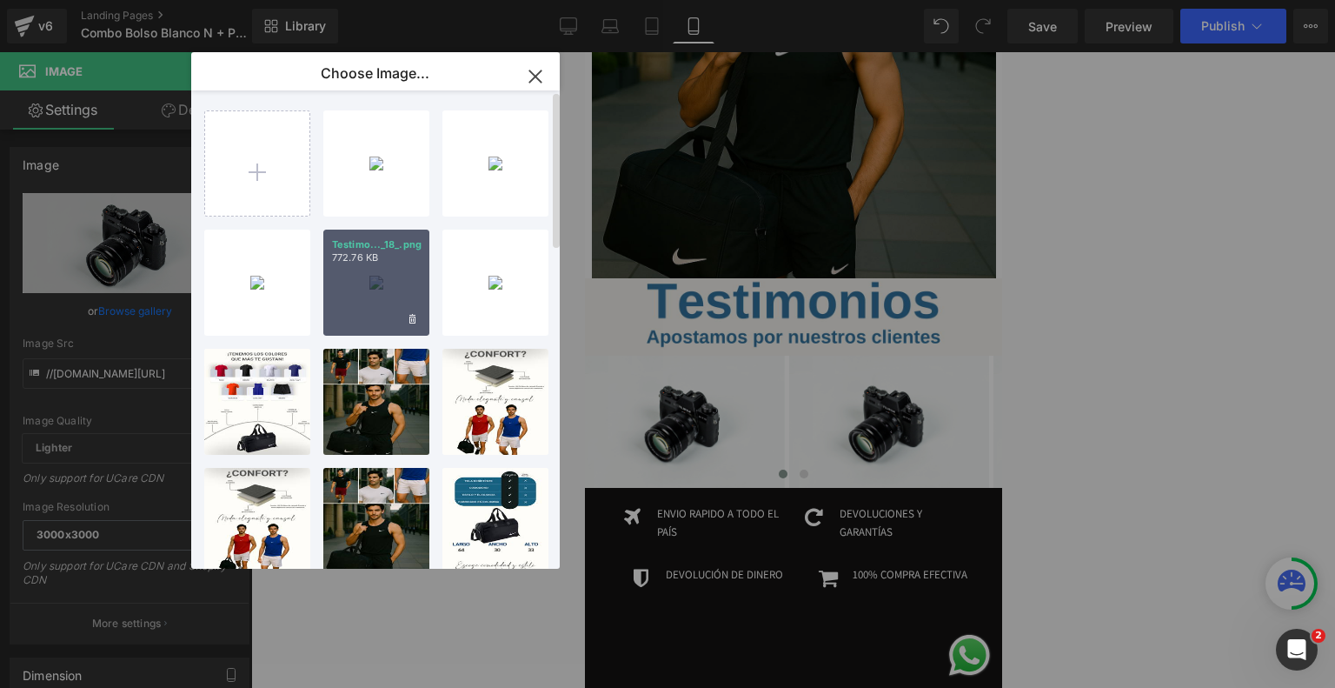
click at [389, 302] on div "Testimo..._18_.png 772.76 KB" at bounding box center [376, 282] width 106 height 106
type input "https://ucarecdn.com/0250c666-4254-4b43-aeb8-be4525608a32/-/format/auto/-/previ…"
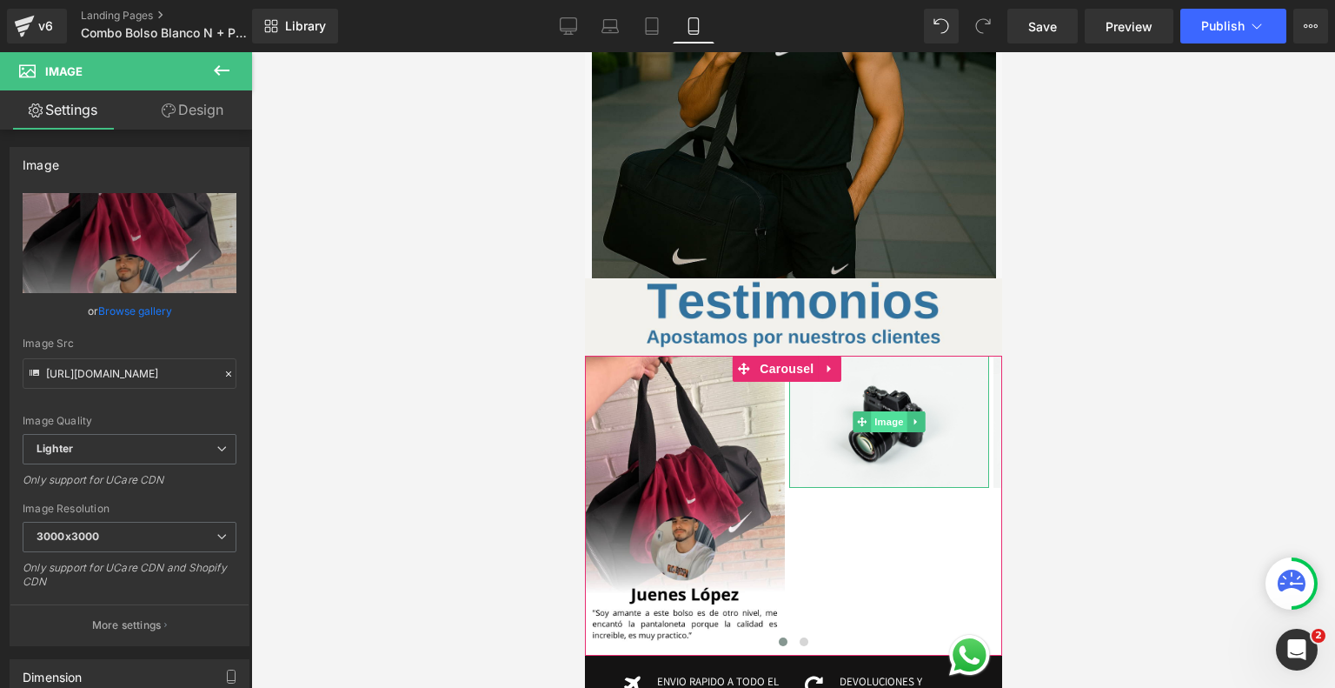
click at [895, 411] on span "Image" at bounding box center [888, 421] width 37 height 21
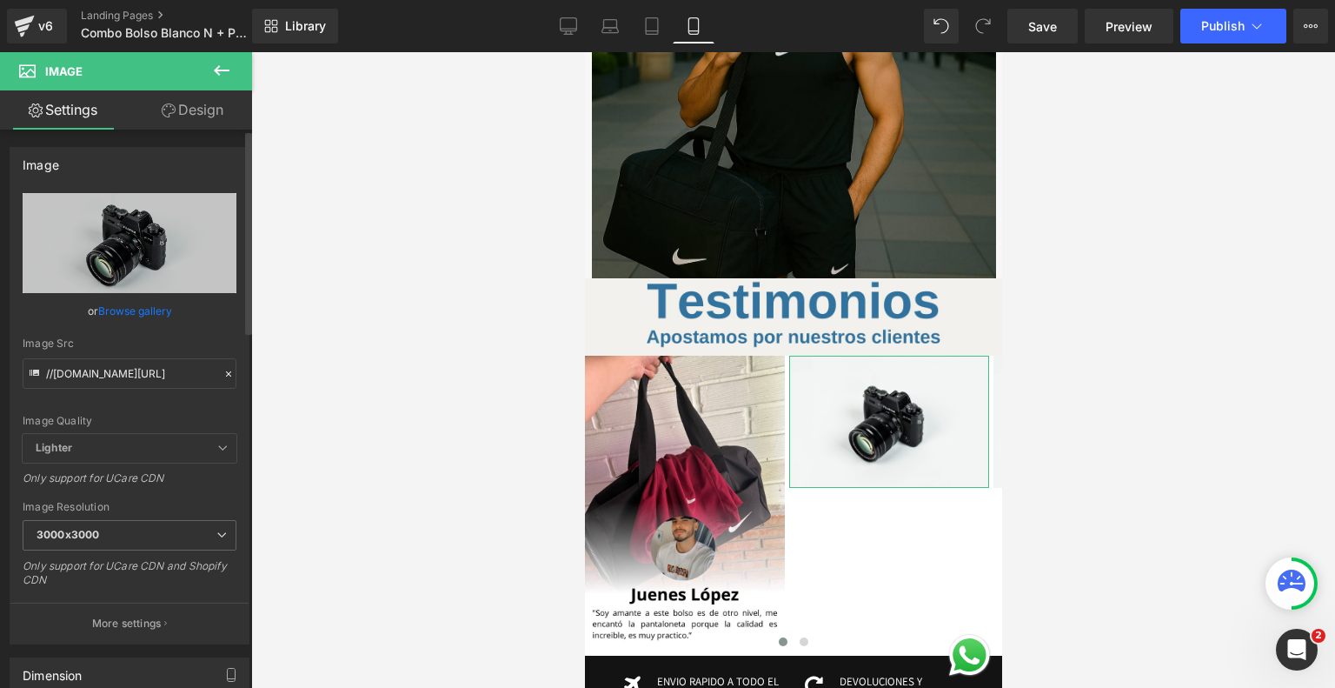
click at [125, 316] on link "Browse gallery" at bounding box center [135, 311] width 74 height 30
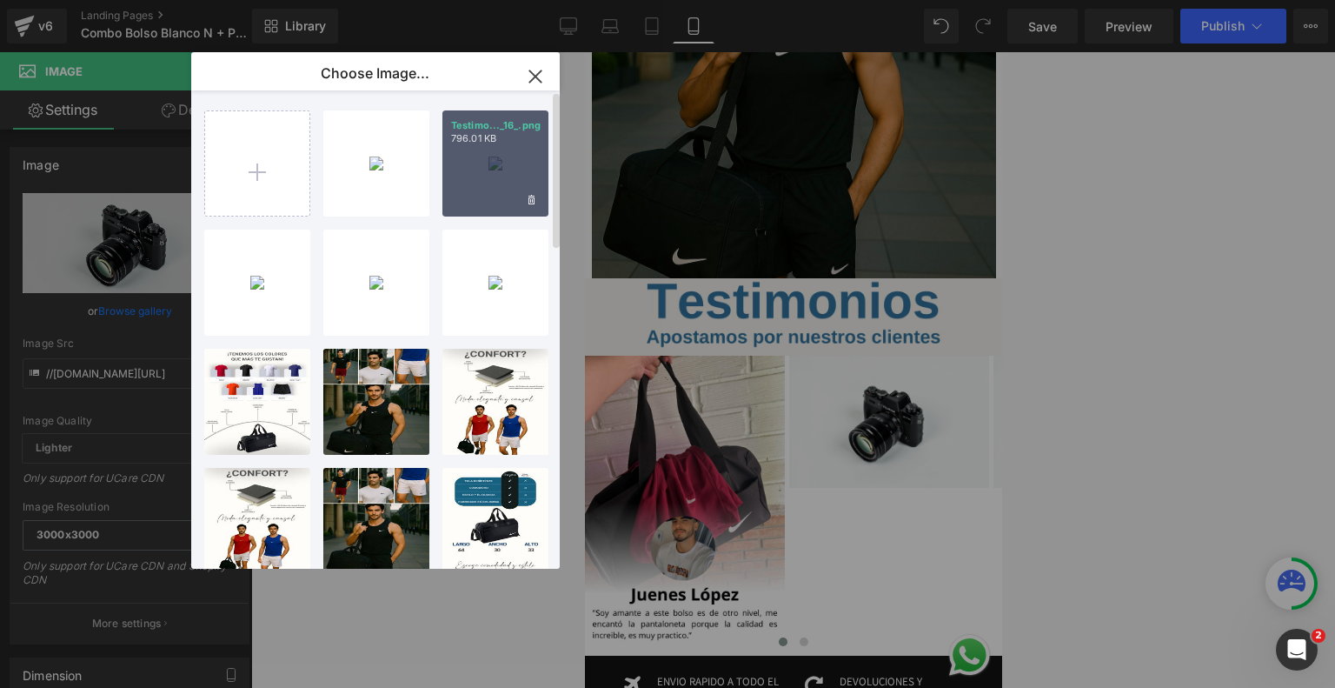
click at [488, 158] on div "Testimo..._16_.png 796.01 KB" at bounding box center [495, 163] width 106 height 106
type input "https://ucarecdn.com/e3bd6e35-ae5a-464d-9abb-9b024991a611/-/format/auto/-/previ…"
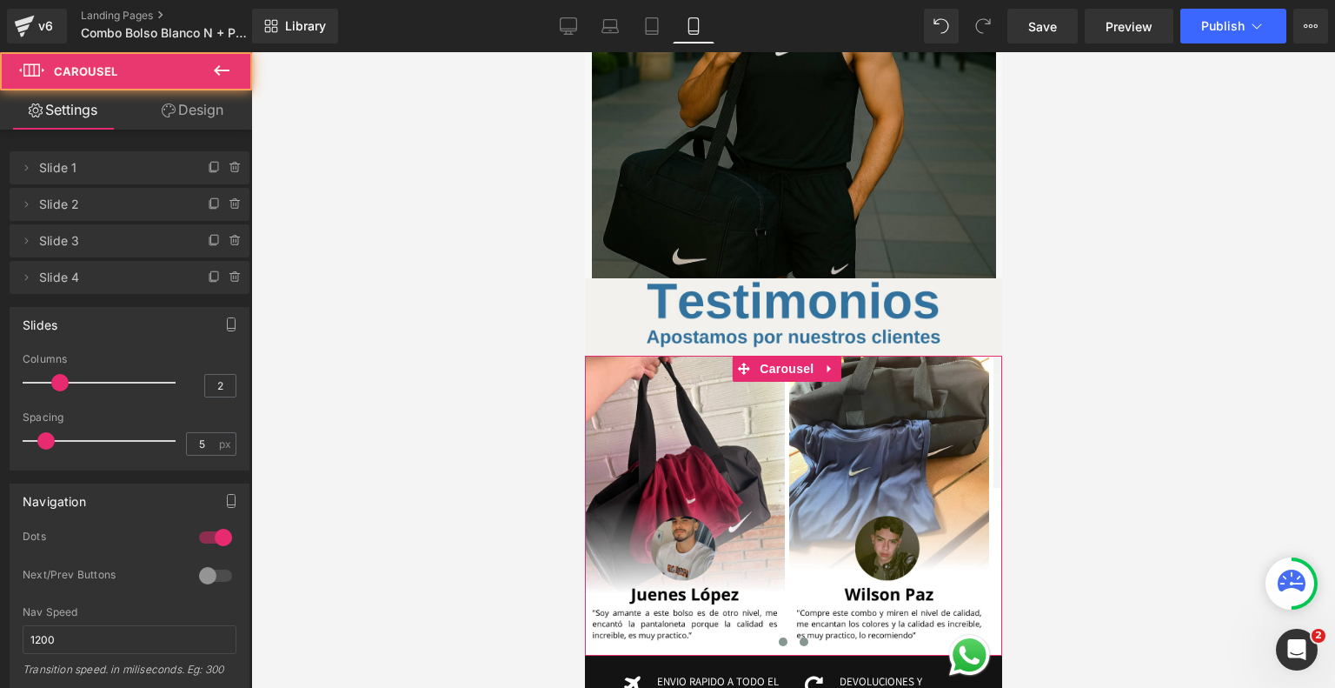
click at [800, 633] on button at bounding box center [803, 641] width 21 height 17
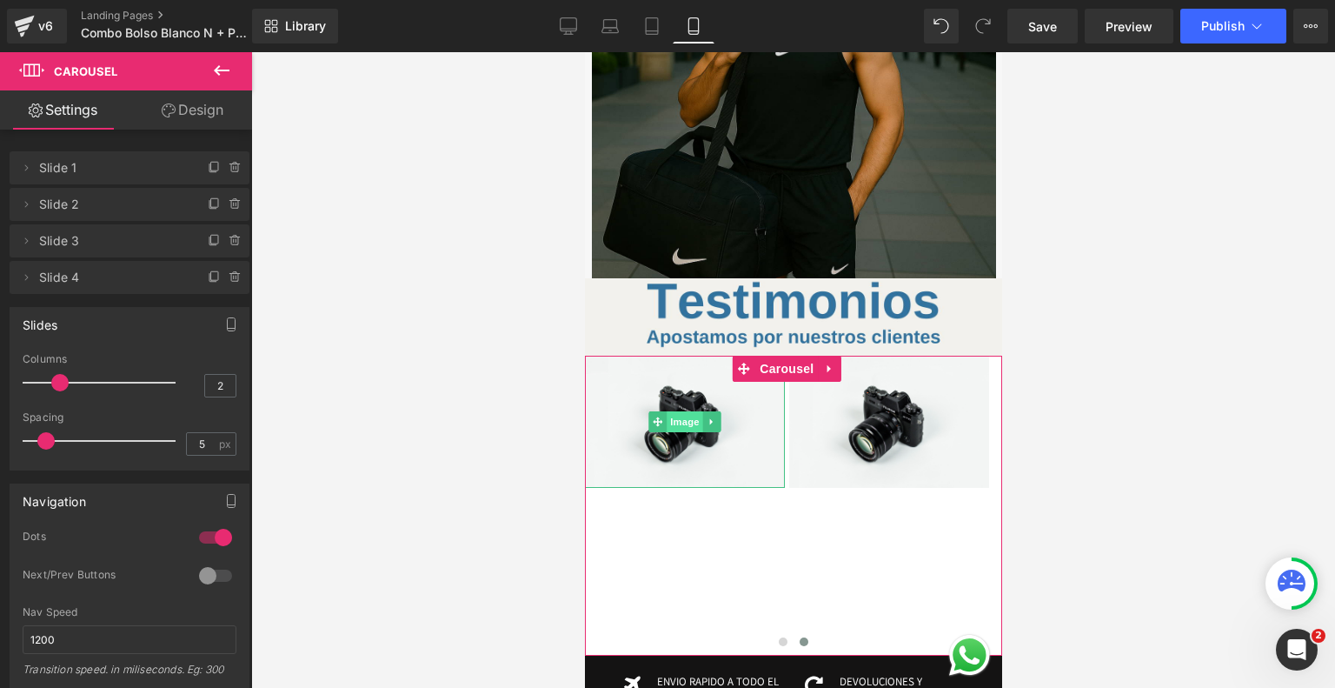
click at [689, 411] on span "Image" at bounding box center [684, 421] width 37 height 21
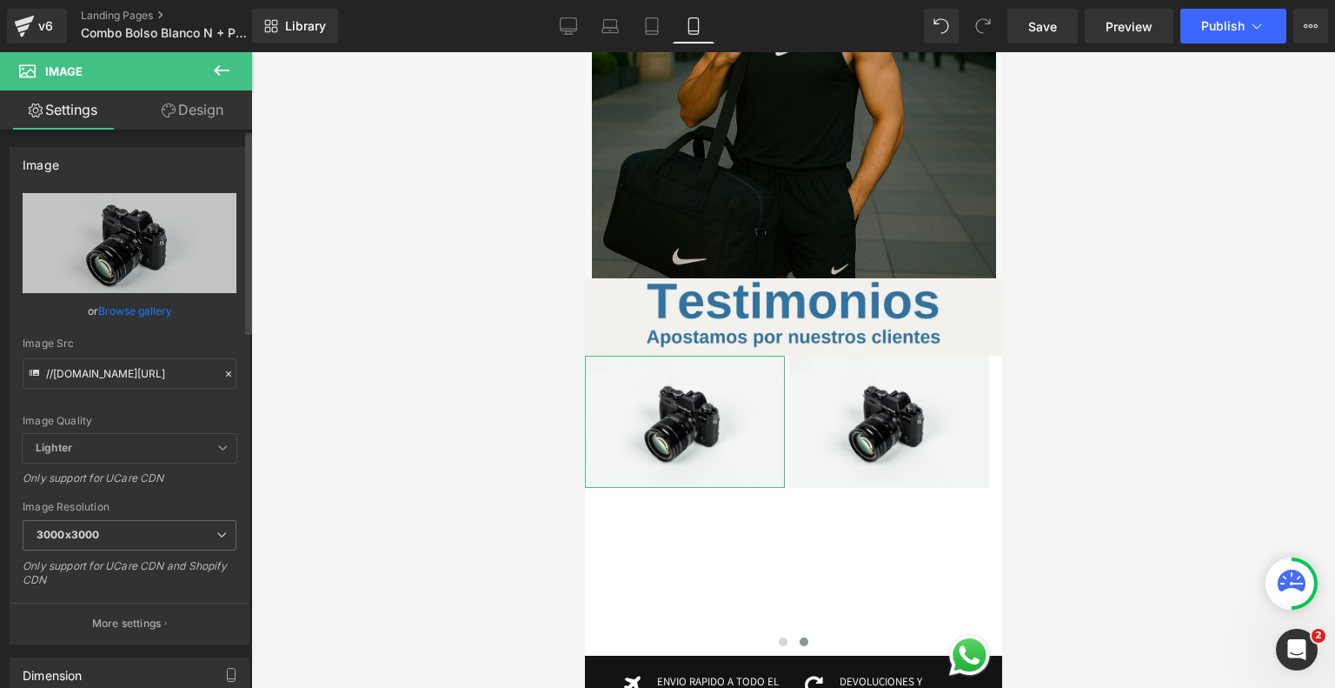
click at [139, 300] on link "Browse gallery" at bounding box center [135, 311] width 74 height 30
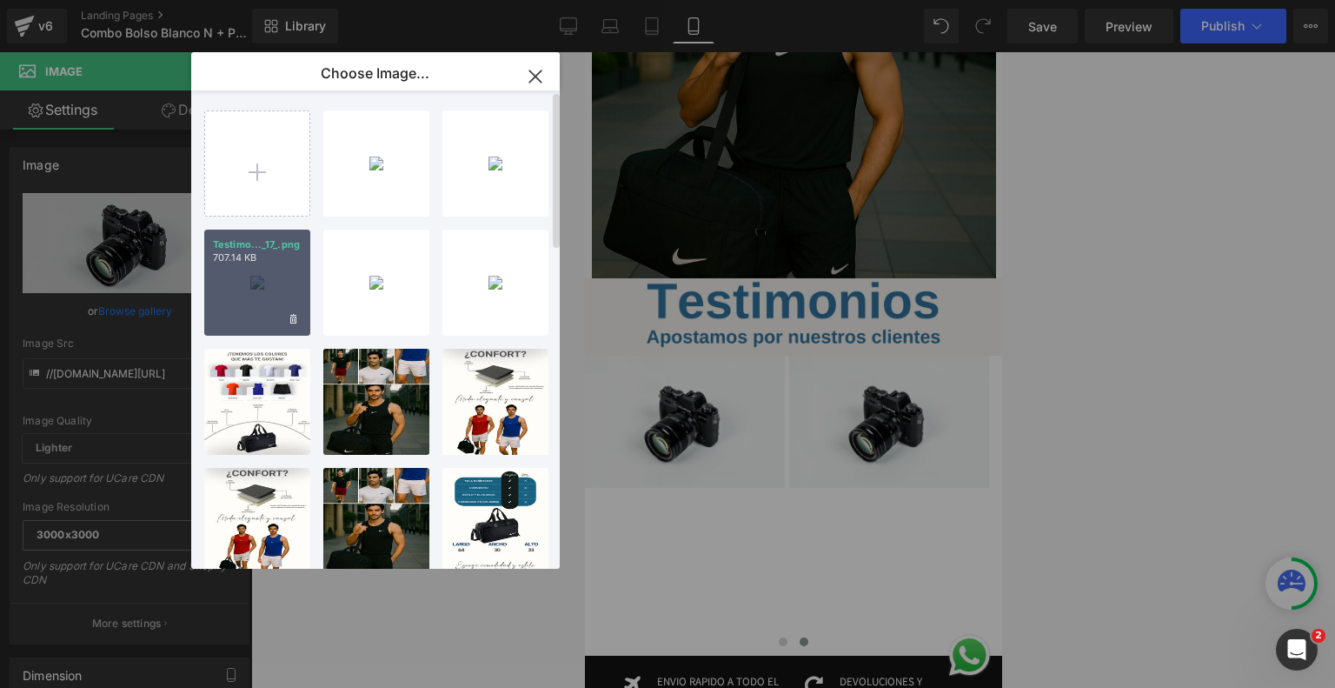
click at [263, 295] on div "Testimo..._17_.png 707.14 KB" at bounding box center [257, 282] width 106 height 106
type input "https://ucarecdn.com/f86dda19-0d6c-47c9-a90a-5e6b33b01339/-/format/auto/-/previ…"
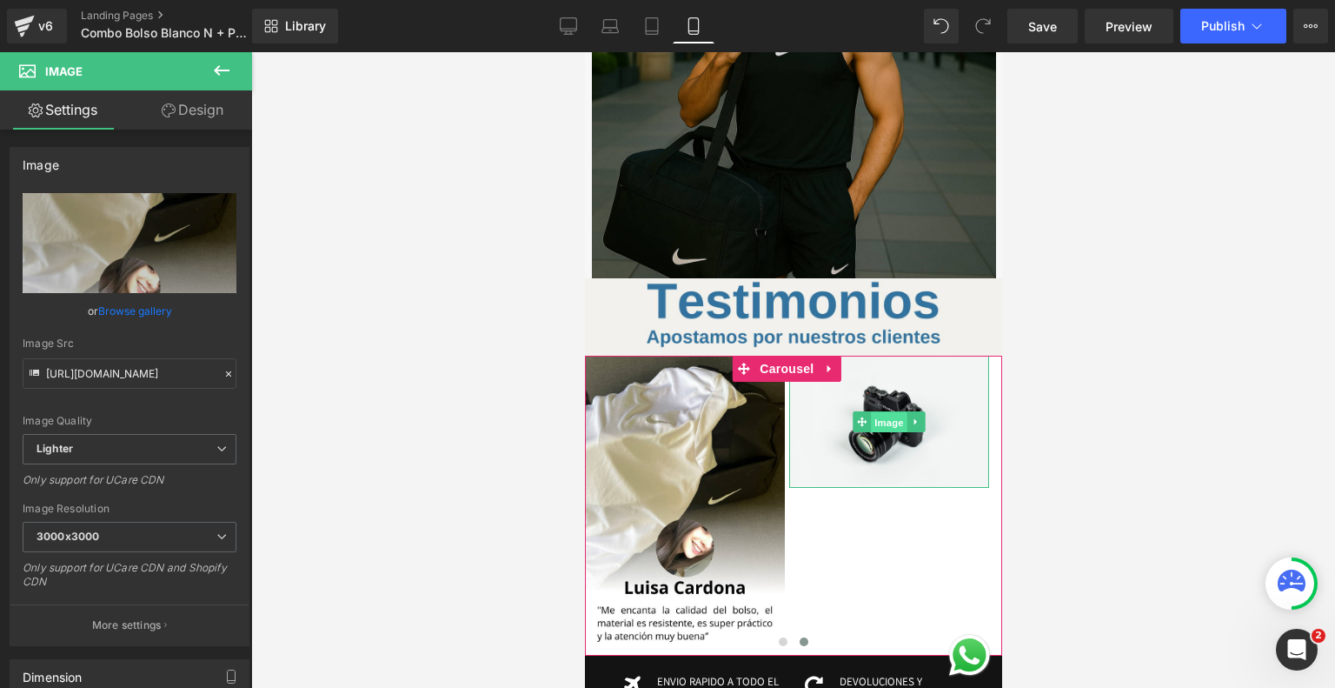
click at [894, 412] on span "Image" at bounding box center [888, 422] width 37 height 21
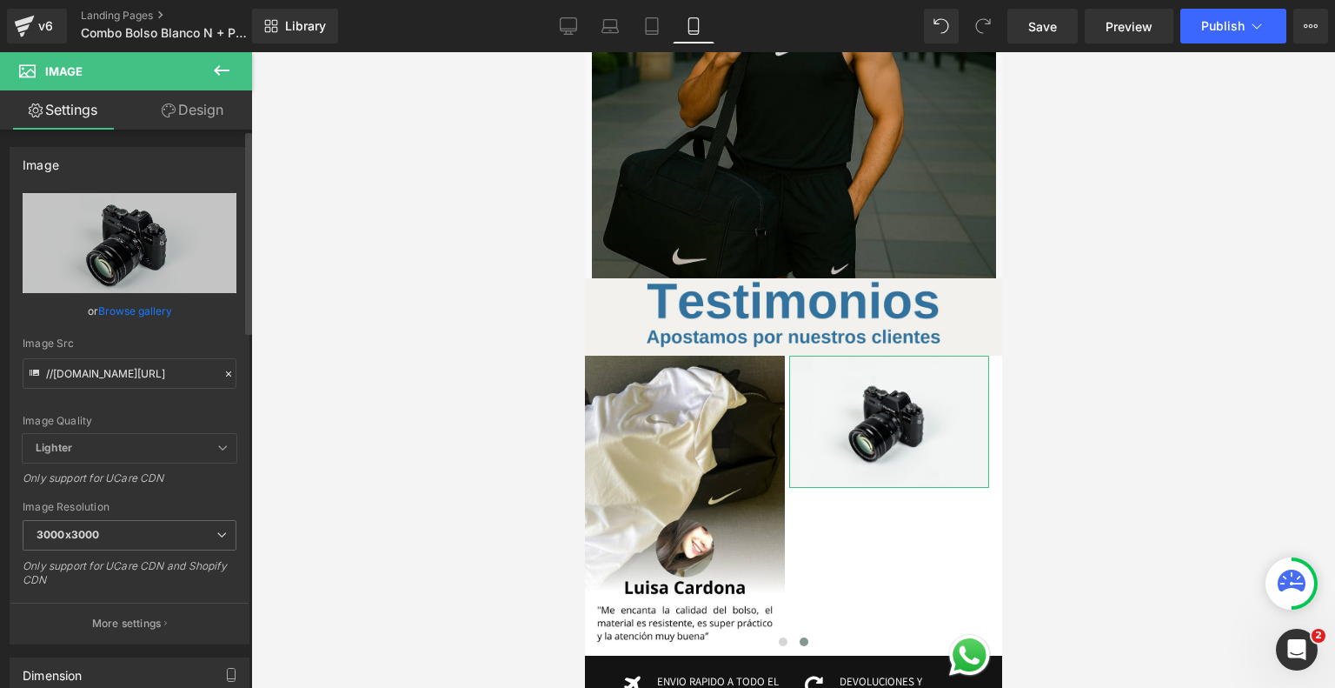
click at [156, 306] on link "Browse gallery" at bounding box center [135, 311] width 74 height 30
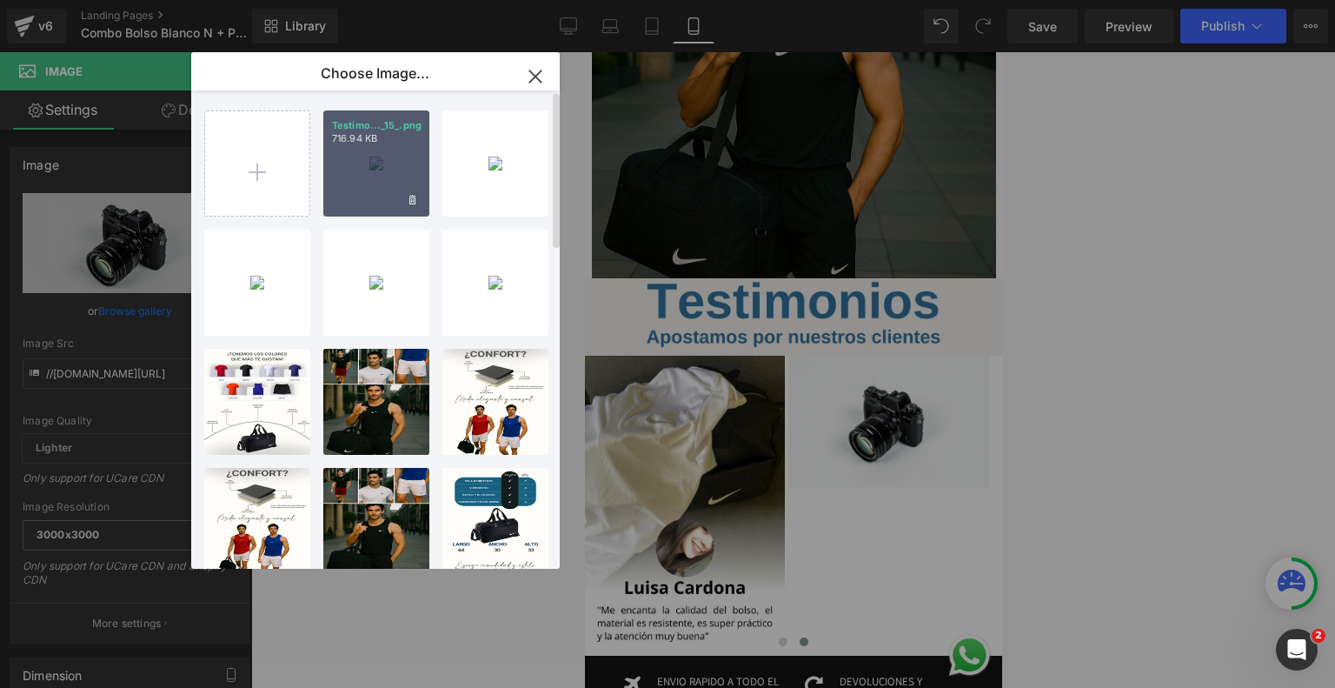
click at [359, 166] on div "Testimo..._15_.png 716.94 KB" at bounding box center [376, 163] width 106 height 106
type input "https://ucarecdn.com/972559e7-3445-4f60-8493-9ab5c360e812/-/format/auto/-/previ…"
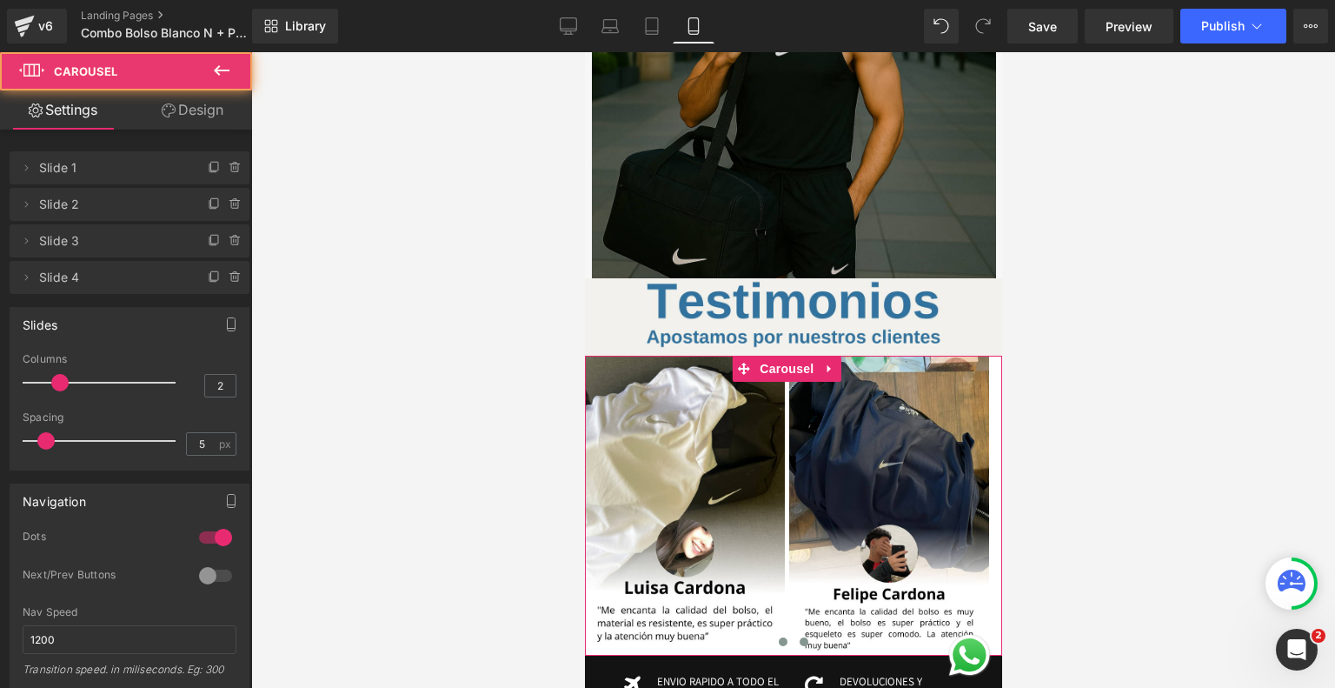
click at [778, 637] on span at bounding box center [782, 641] width 9 height 9
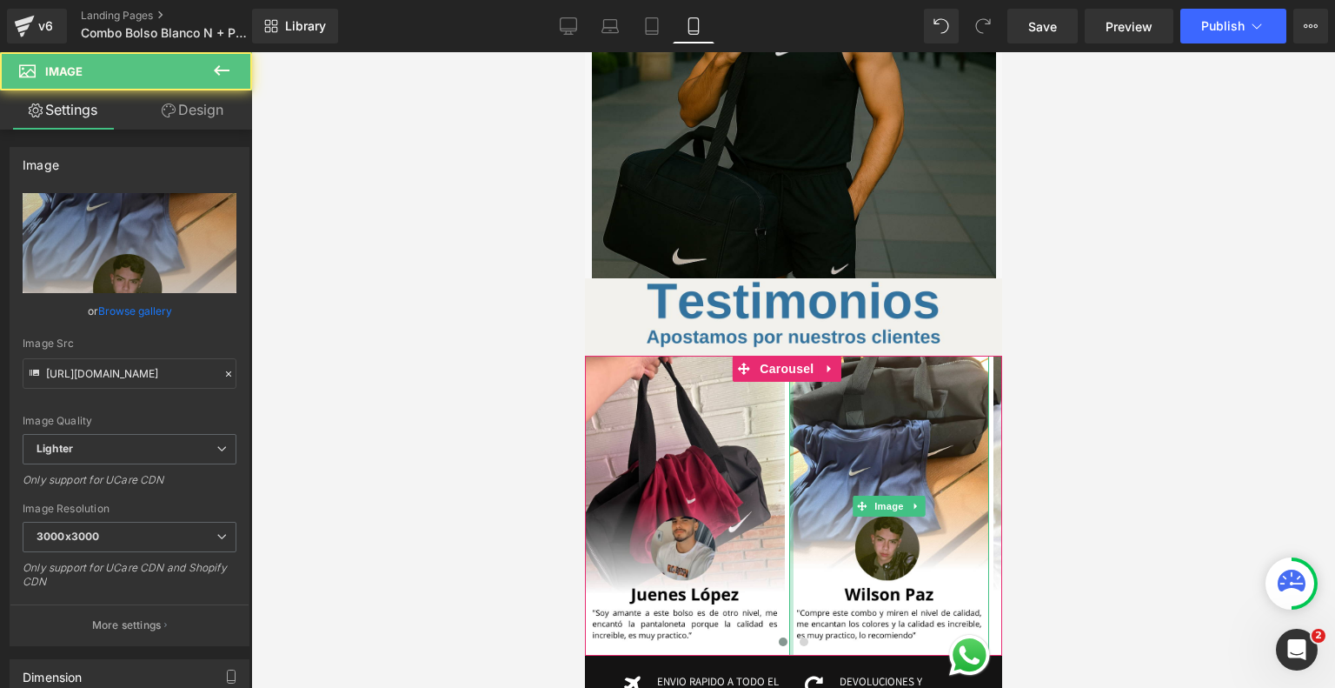
click at [788, 356] on div at bounding box center [790, 506] width 4 height 300
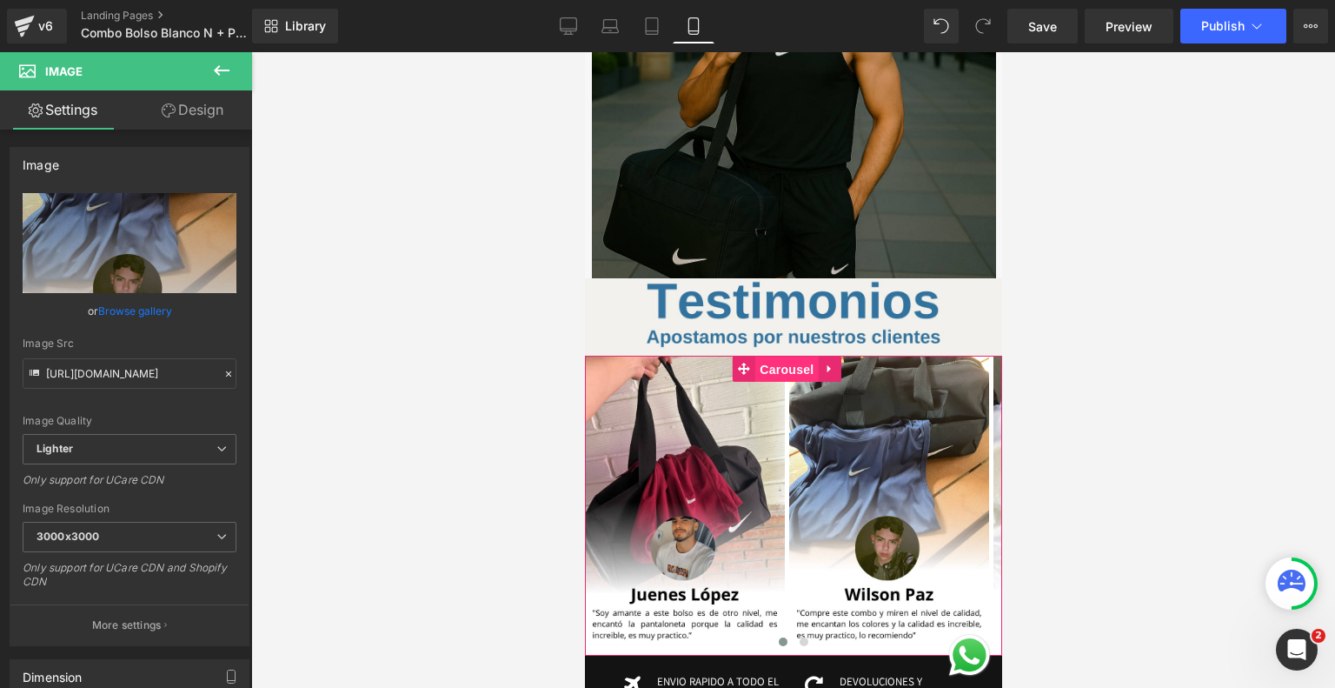
click at [794, 356] on span "Carousel" at bounding box center [786, 369] width 63 height 26
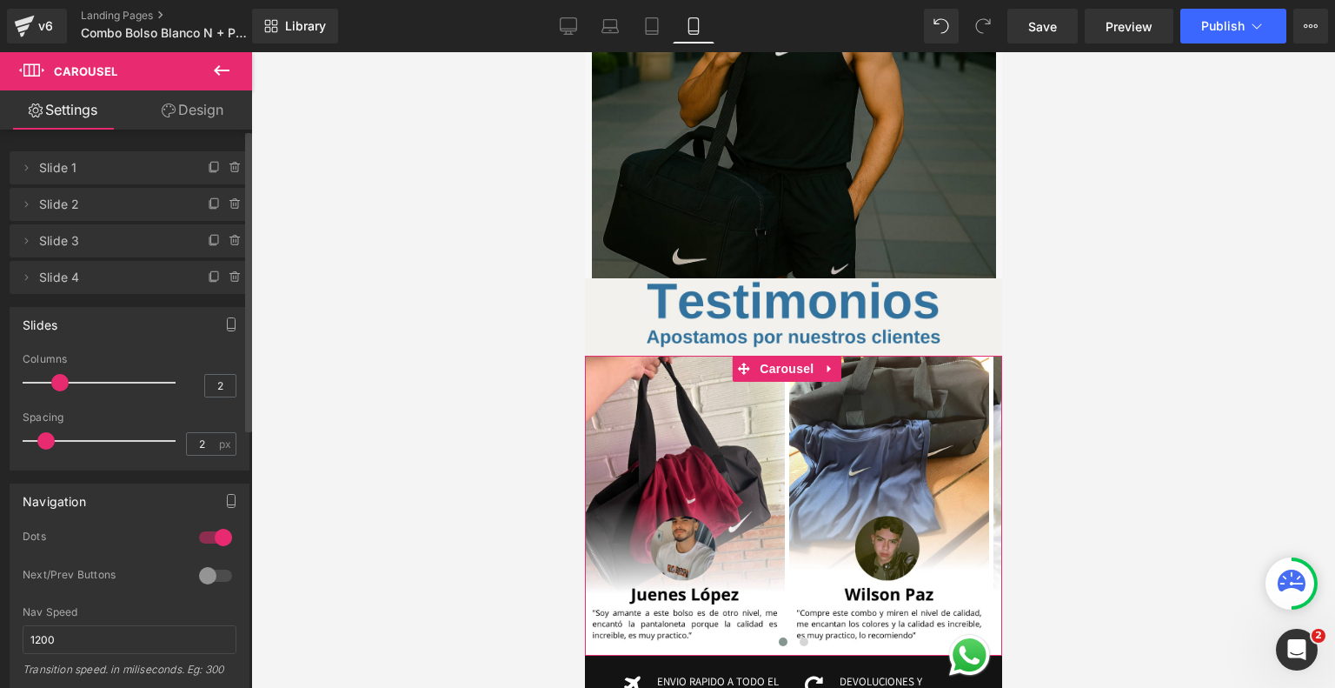
type input "0"
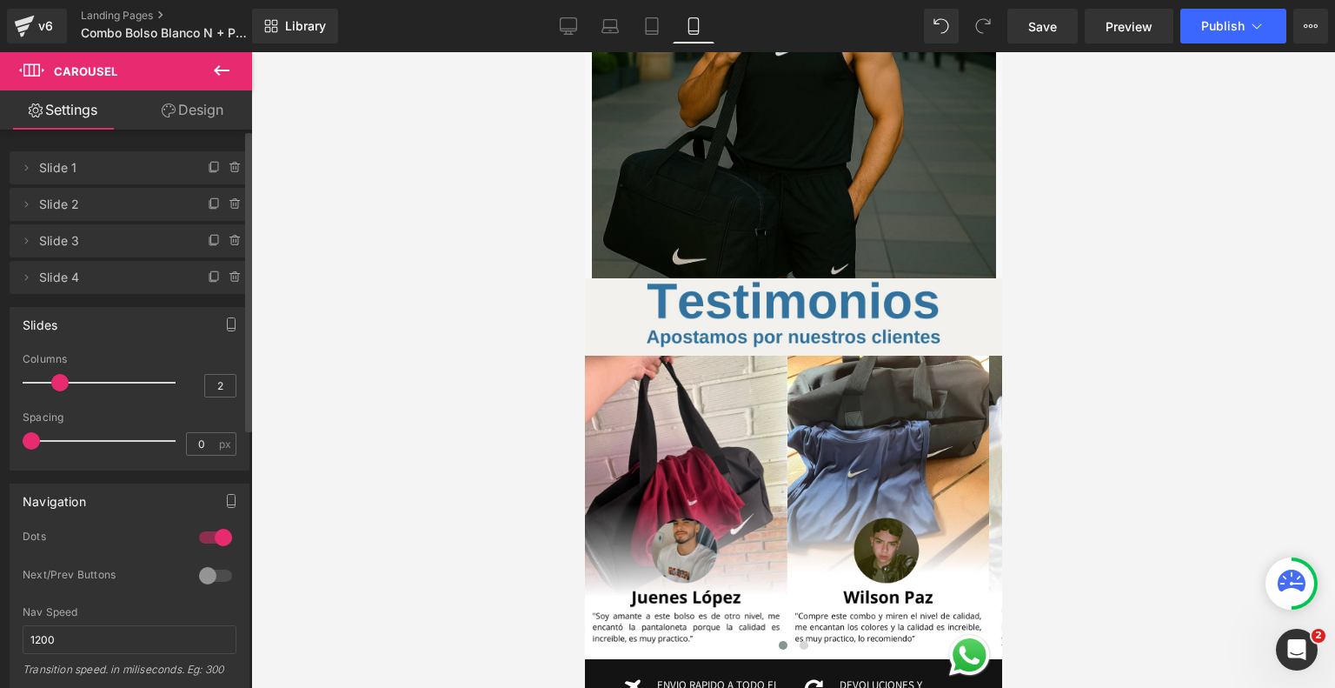
drag, startPoint x: 44, startPoint y: 437, endPoint x: 0, endPoint y: 450, distance: 46.2
click at [0, 450] on div "Slides 3 Columns 3 3 Columns 3 3 Columns 3 2 Columns 2 5px Spacing 5 px 5px Spa…" at bounding box center [130, 382] width 260 height 176
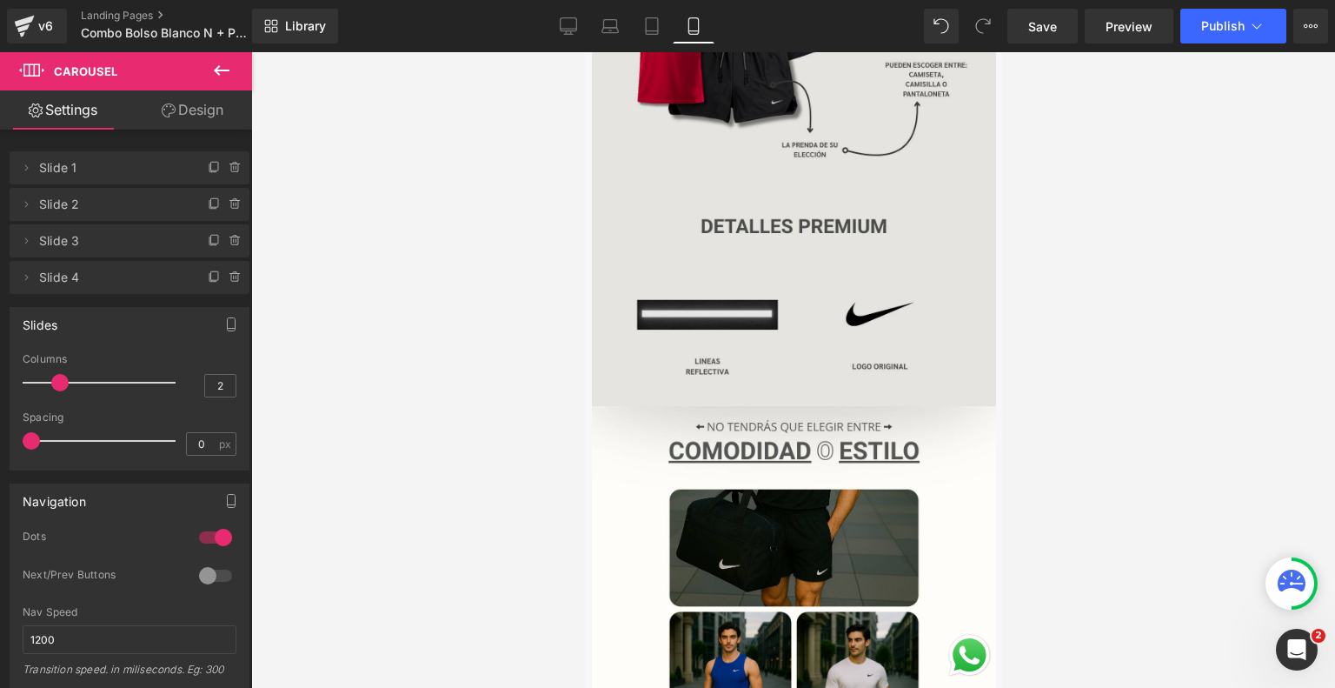
scroll to position [1823, 0]
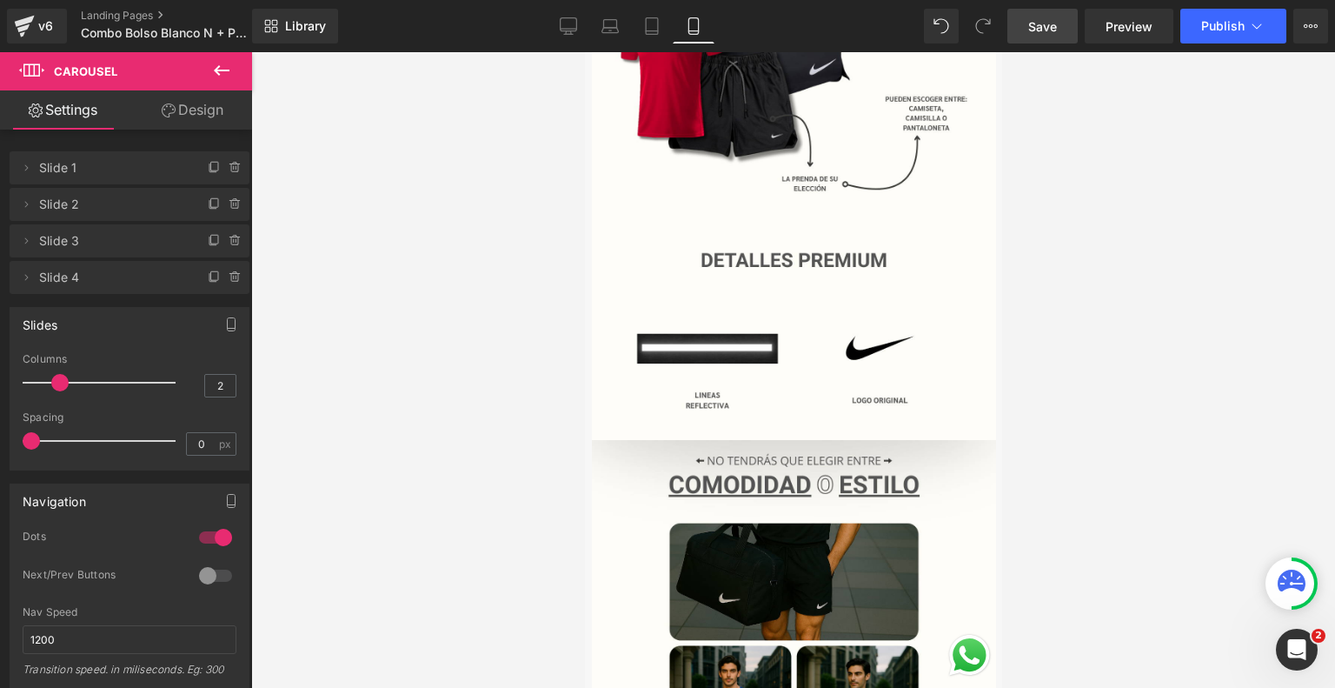
click at [1046, 23] on span "Save" at bounding box center [1042, 26] width 29 height 18
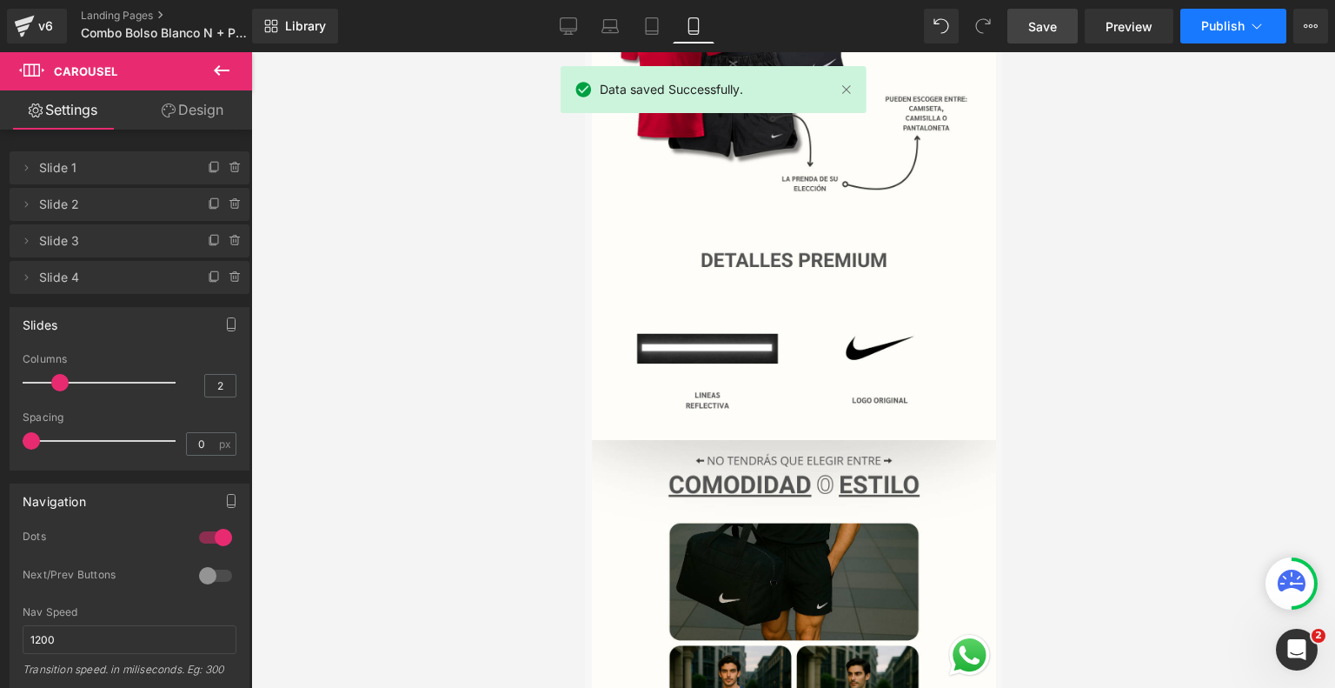
click at [1238, 34] on button "Publish" at bounding box center [1233, 26] width 106 height 35
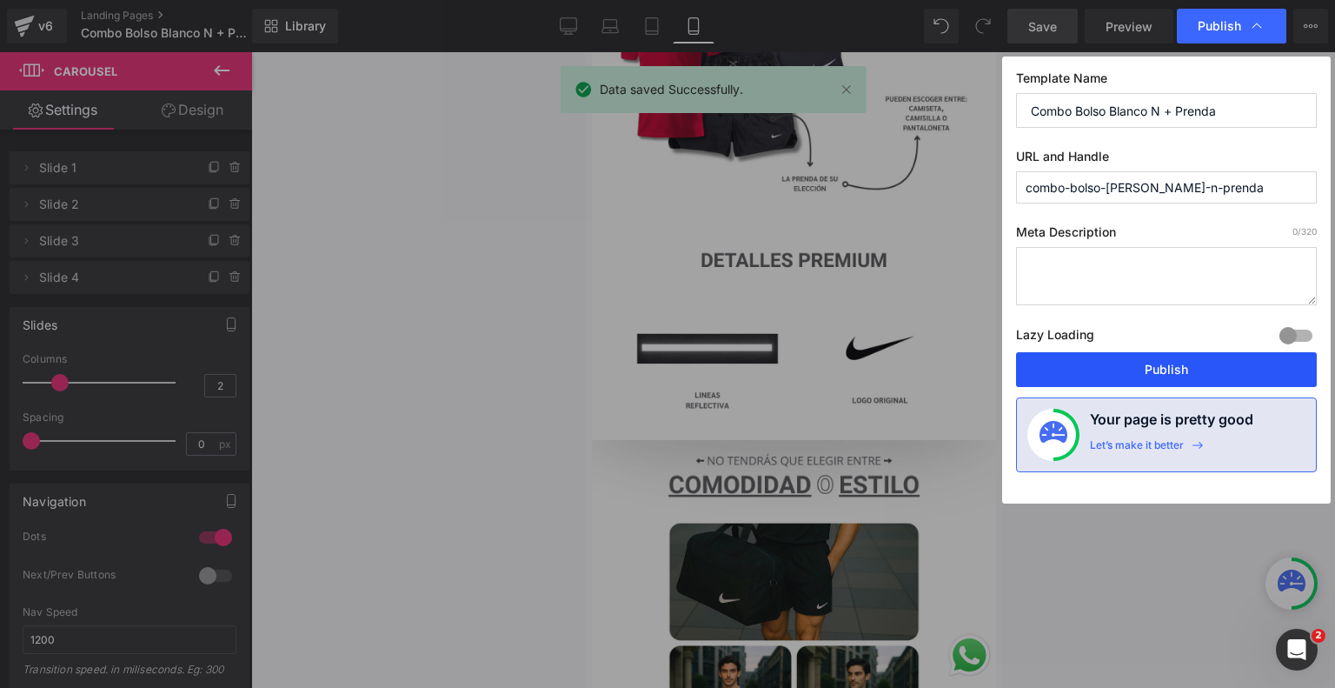
click at [1130, 378] on button "Publish" at bounding box center [1166, 369] width 301 height 35
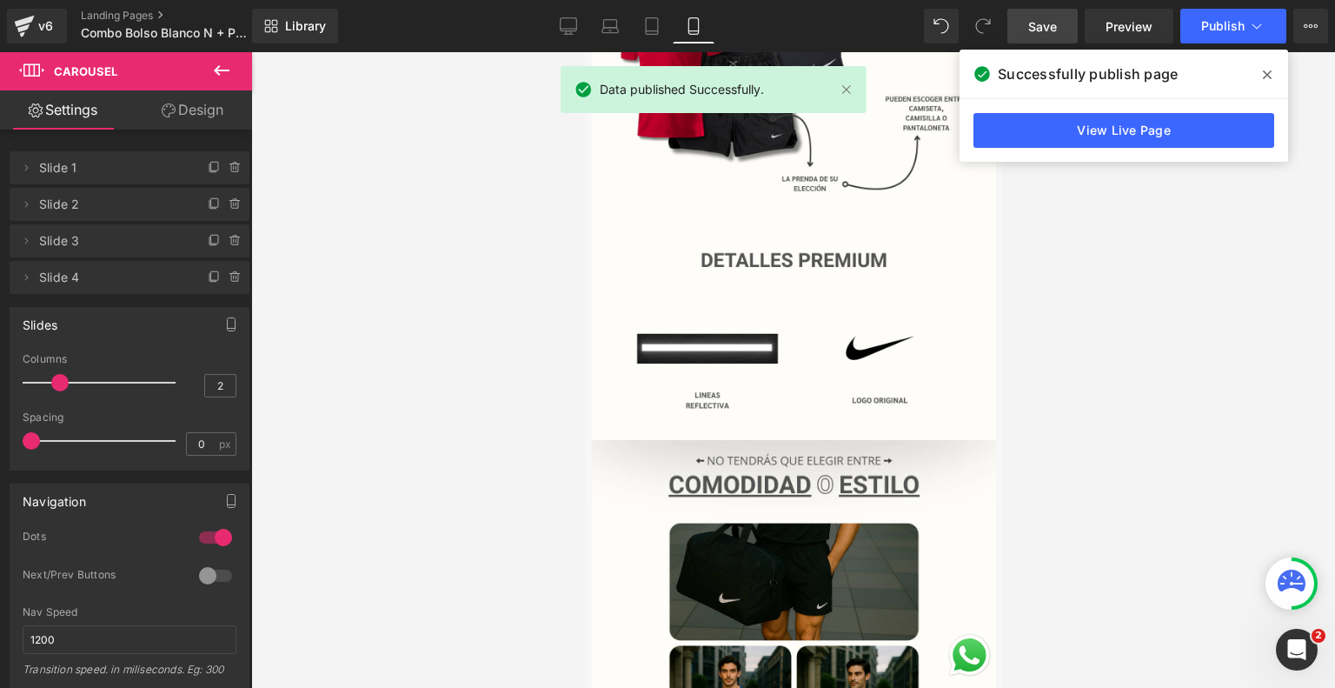
click at [1269, 83] on span at bounding box center [1267, 75] width 28 height 28
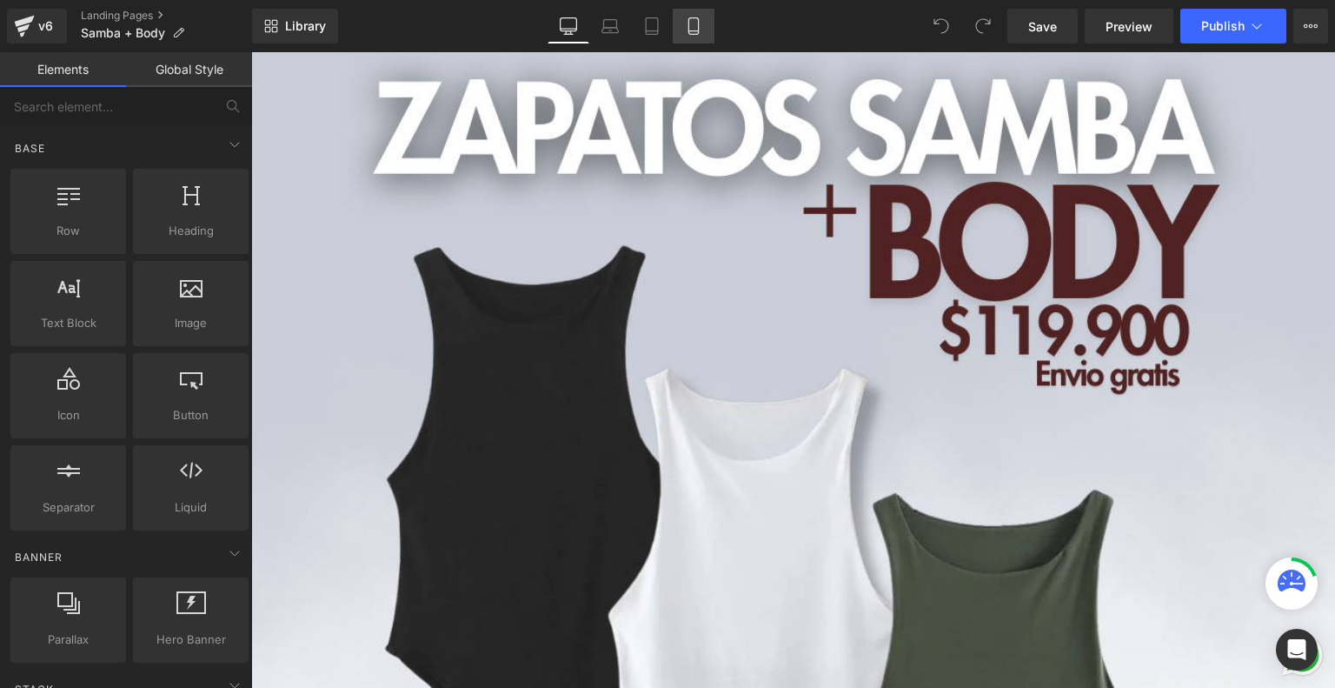
click at [703, 33] on link "Mobile" at bounding box center [694, 26] width 42 height 35
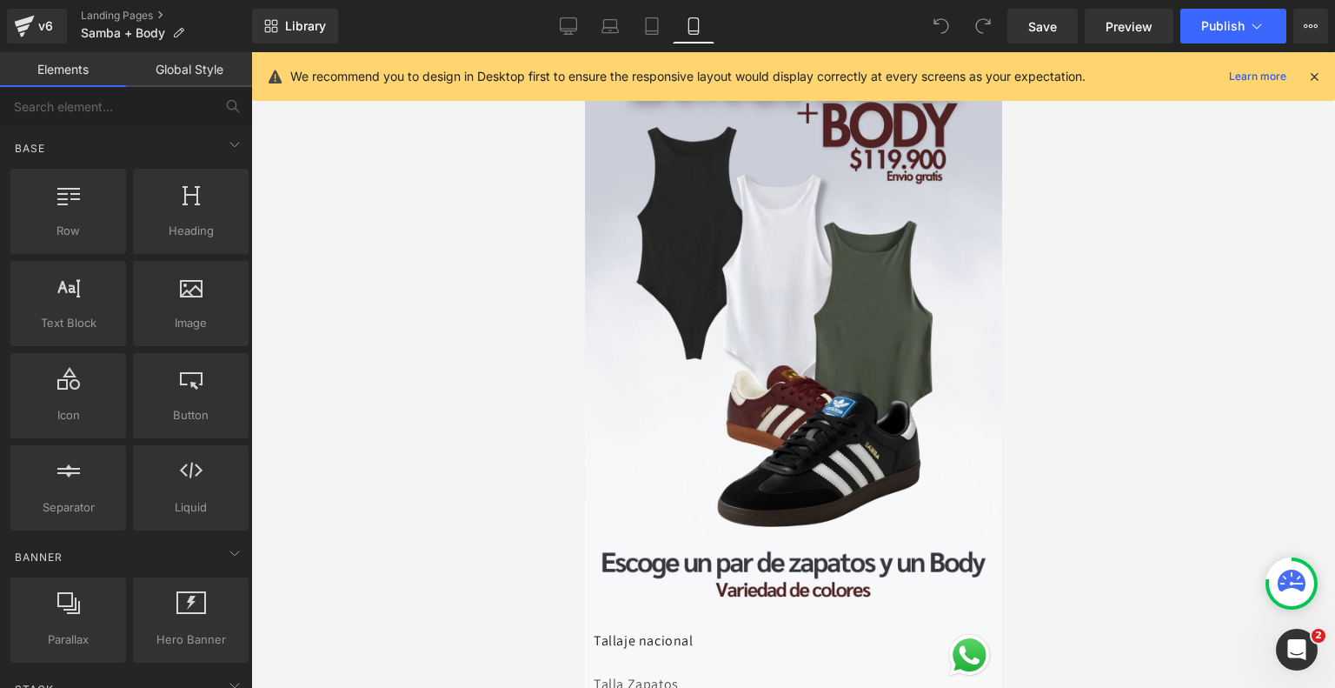
click at [1314, 76] on icon at bounding box center [1314, 77] width 16 height 16
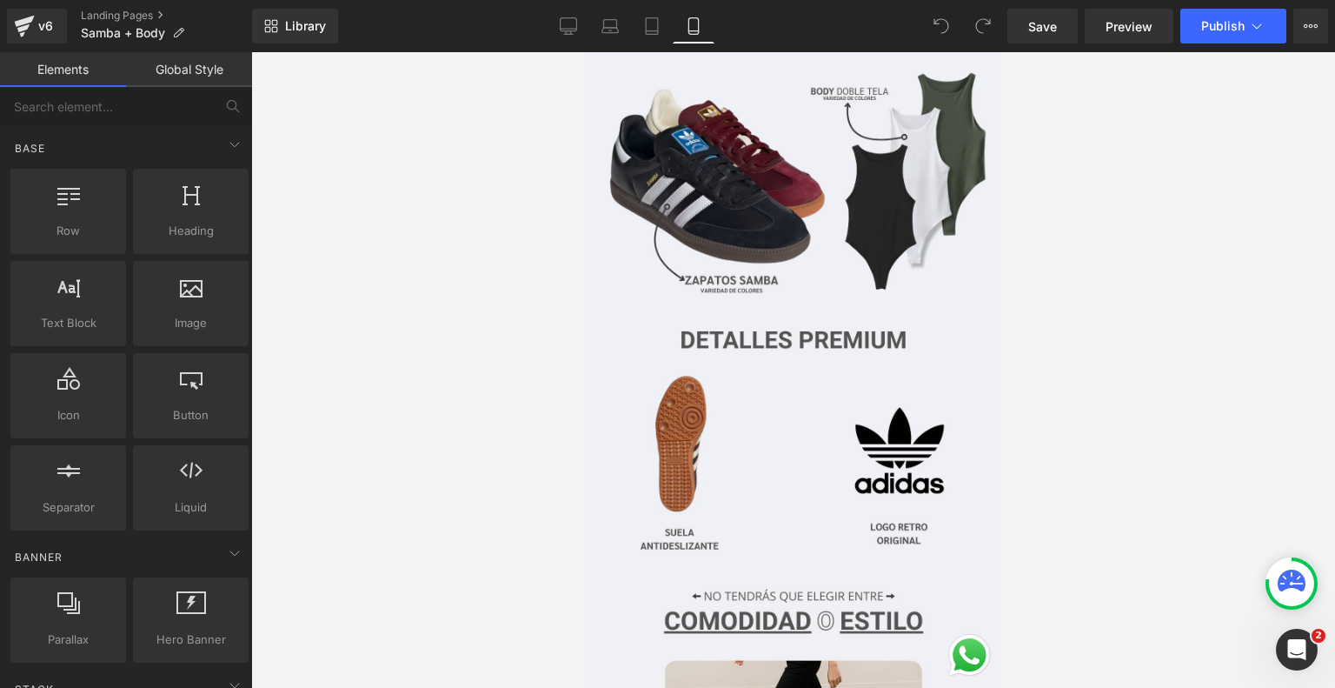
scroll to position [1539, 0]
